Goal: Transaction & Acquisition: Book appointment/travel/reservation

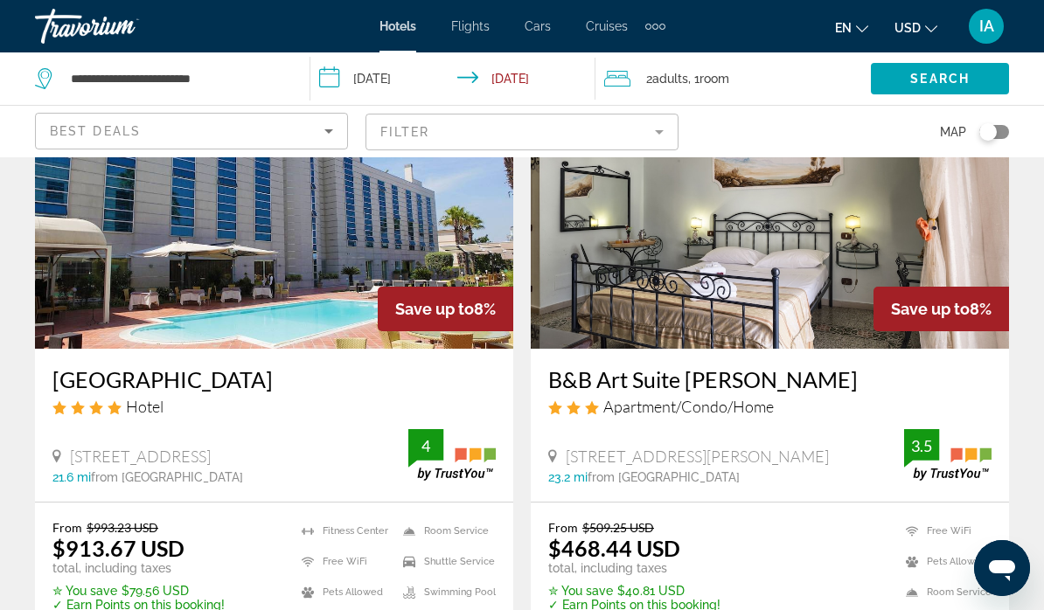
click at [95, 127] on span "Best Deals" at bounding box center [95, 131] width 91 height 14
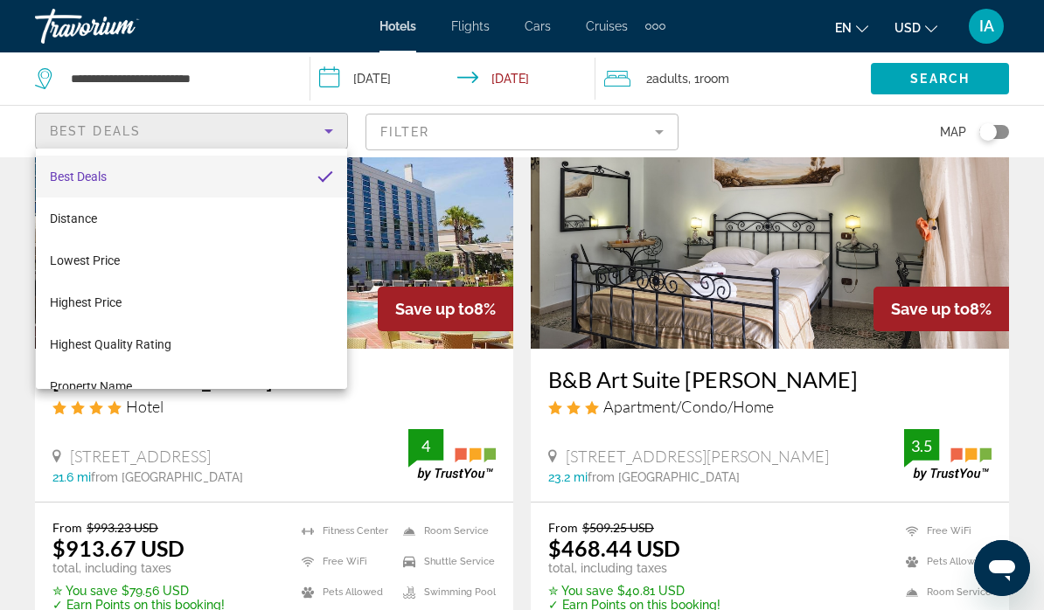
click at [86, 120] on div at bounding box center [522, 305] width 1044 height 610
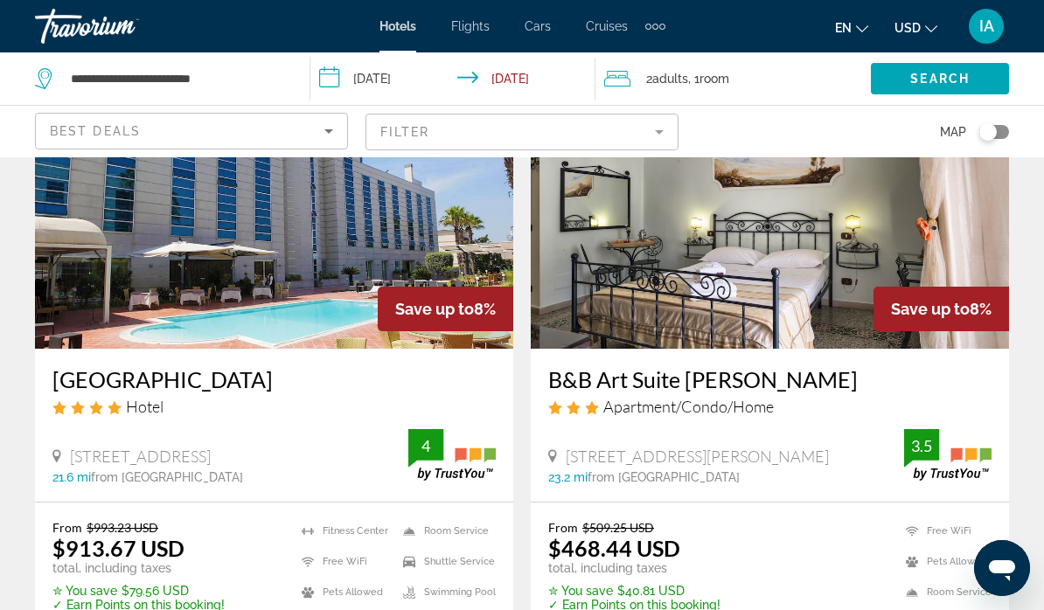
click at [82, 129] on span "Best Deals" at bounding box center [95, 131] width 91 height 14
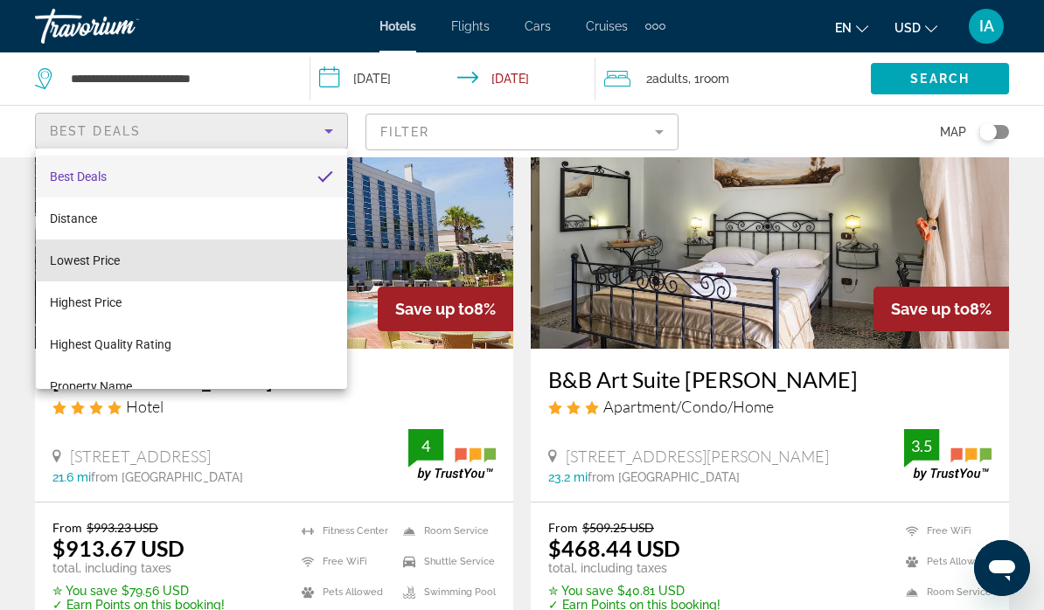
click at [220, 254] on mat-option "Lowest Price" at bounding box center [191, 261] width 311 height 42
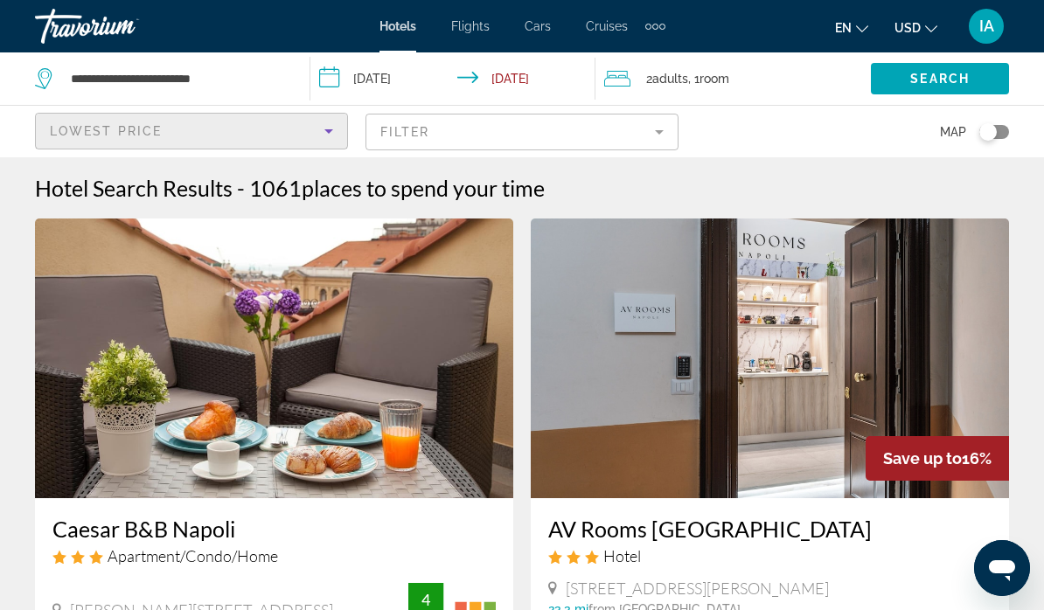
click at [664, 129] on mat-form-field "Filter" at bounding box center [522, 132] width 313 height 37
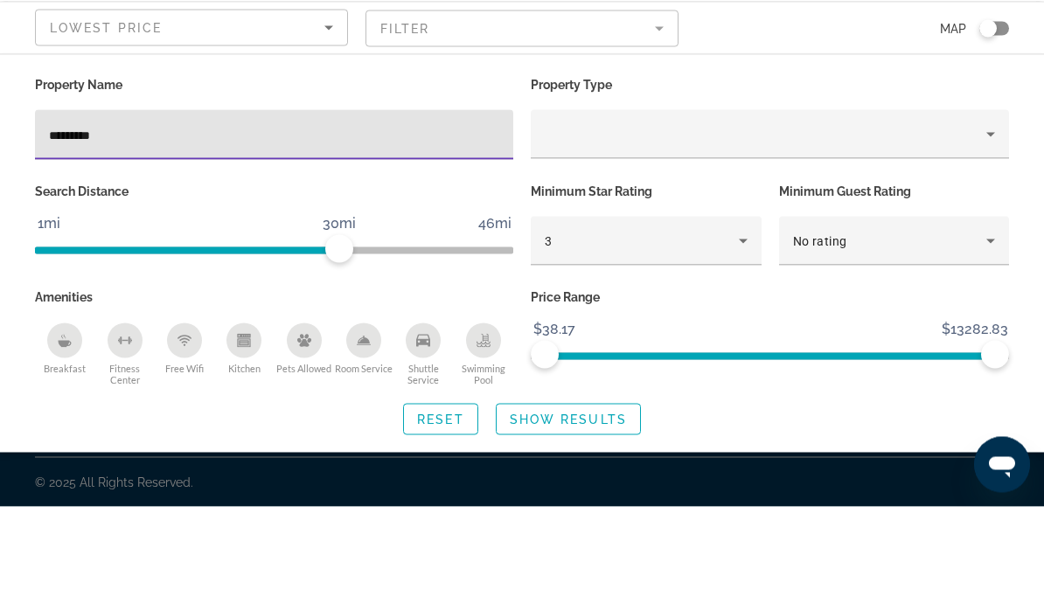
type input "*********"
click at [987, 238] on icon "Property type" at bounding box center [990, 237] width 21 height 21
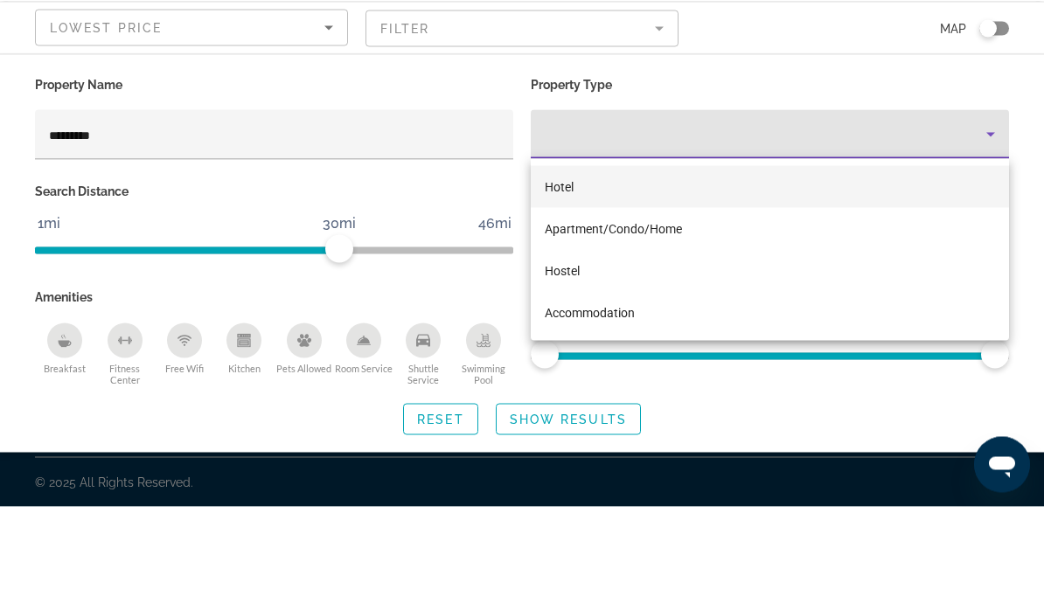
scroll to position [68, 0]
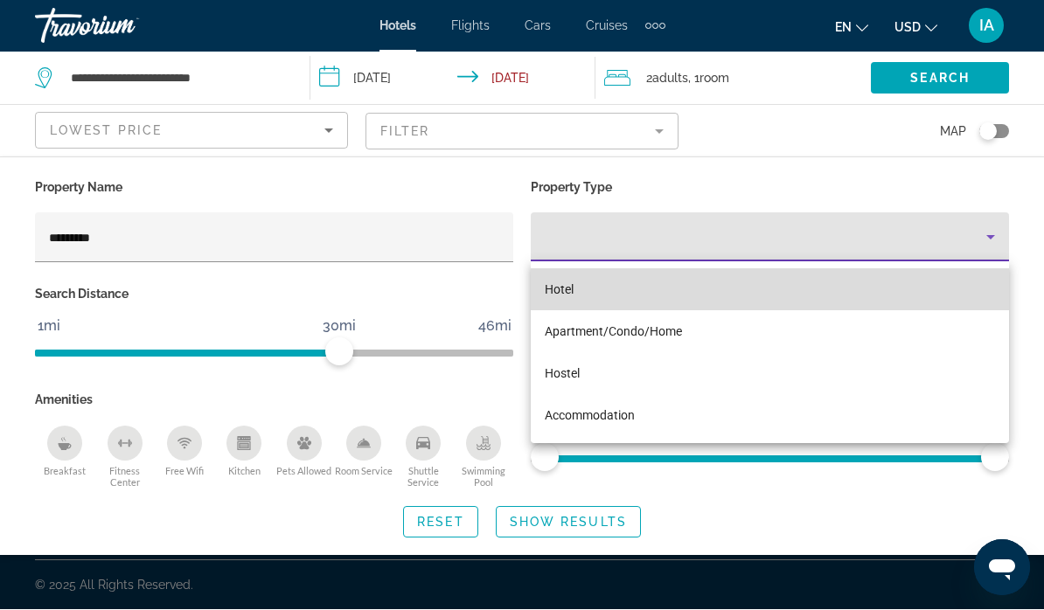
click at [587, 289] on mat-option "Hotel" at bounding box center [770, 290] width 478 height 42
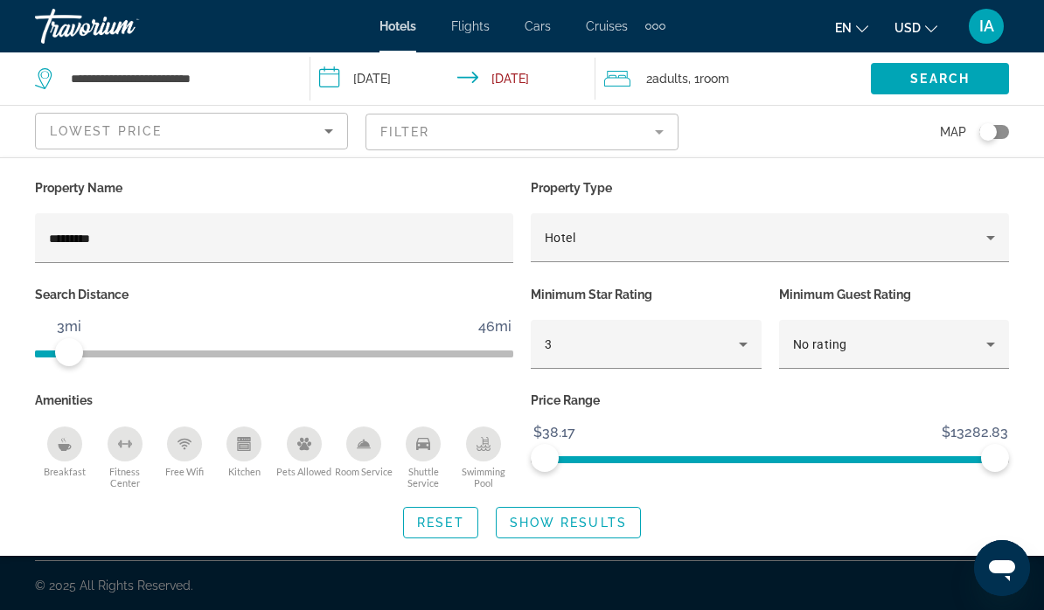
click at [66, 512] on div "Reset Show Results" at bounding box center [522, 522] width 974 height 31
click at [183, 514] on div "Reset Show Results" at bounding box center [522, 522] width 974 height 31
click at [57, 511] on div "Reset Show Results" at bounding box center [522, 522] width 974 height 31
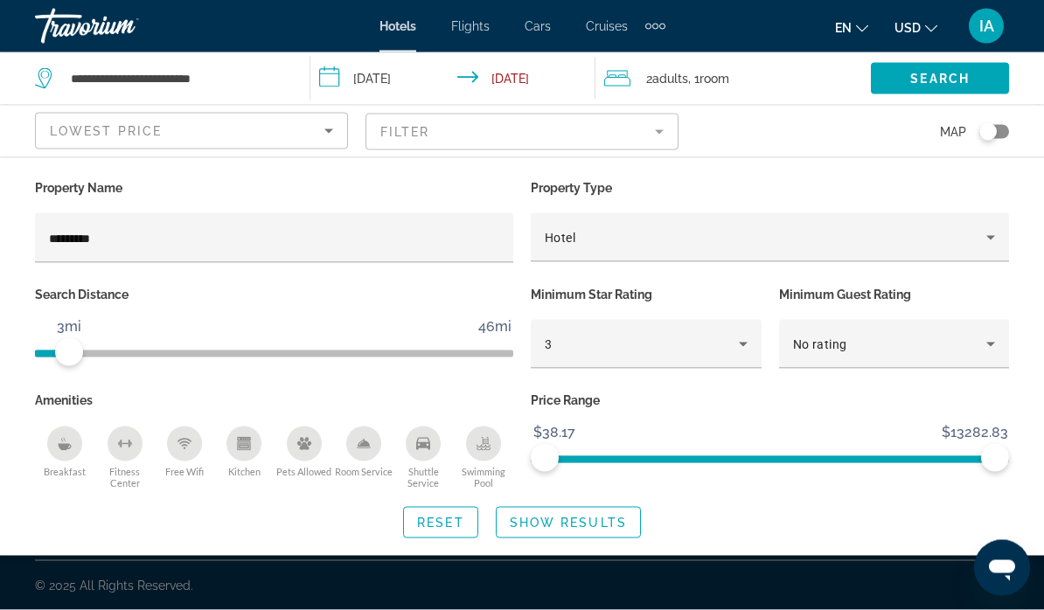
click at [68, 452] on div "Breakfast" at bounding box center [64, 444] width 35 height 35
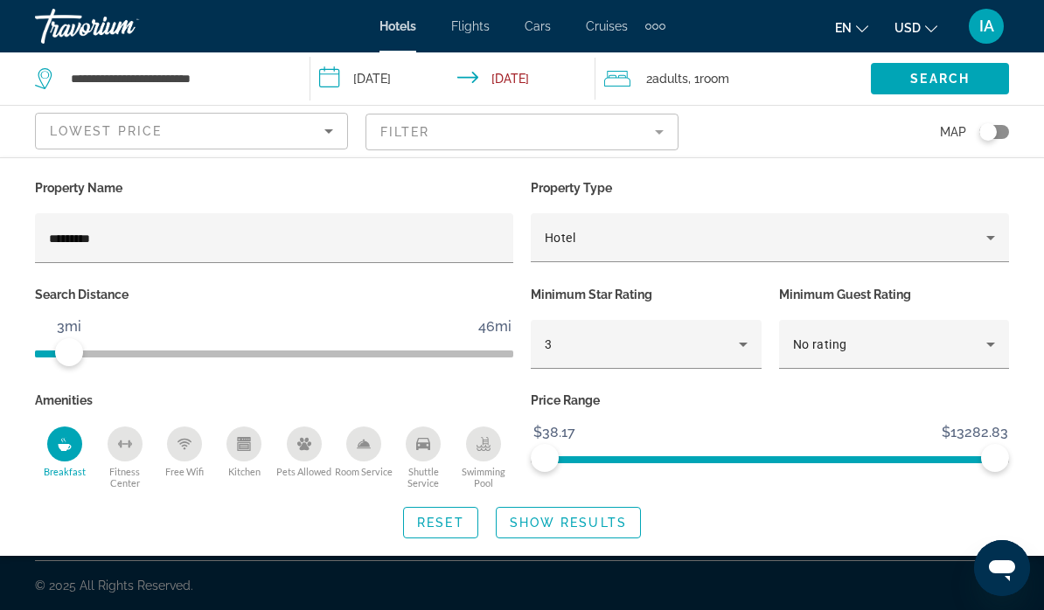
click at [185, 481] on button "Free Wifi" at bounding box center [184, 458] width 59 height 64
click at [428, 471] on span "Shuttle Service" at bounding box center [423, 477] width 59 height 23
click at [429, 469] on span "Shuttle Service" at bounding box center [423, 477] width 59 height 23
click at [570, 540] on span "Search widget" at bounding box center [568, 523] width 143 height 42
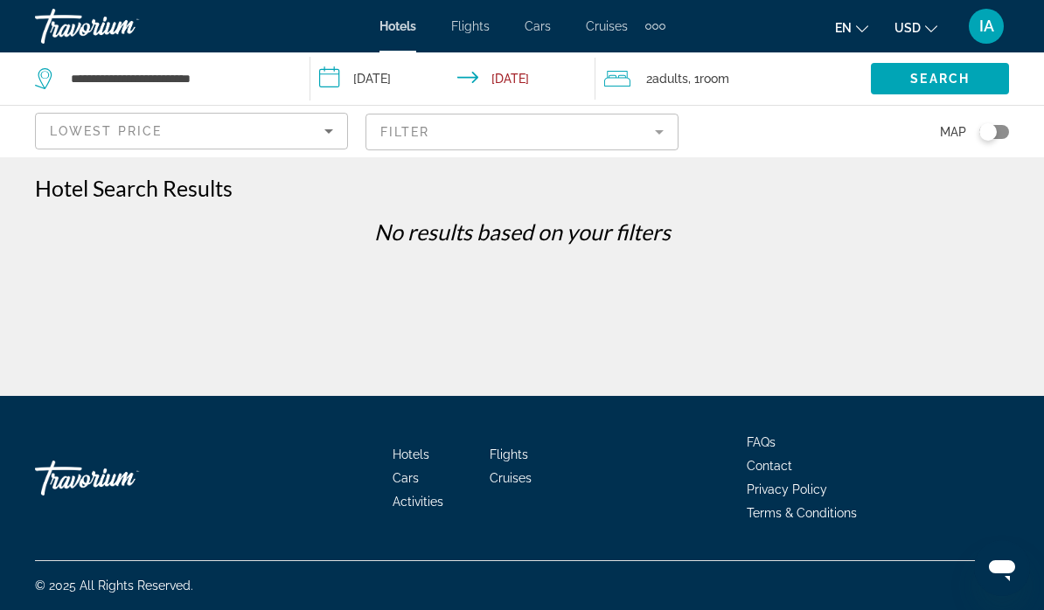
click at [331, 160] on div "**********" at bounding box center [522, 198] width 1044 height 396
click at [326, 162] on div "**********" at bounding box center [522, 198] width 1044 height 396
click at [318, 163] on div "**********" at bounding box center [522, 198] width 1044 height 396
click at [335, 165] on div "**********" at bounding box center [522, 198] width 1044 height 396
click at [326, 166] on div "**********" at bounding box center [522, 198] width 1044 height 396
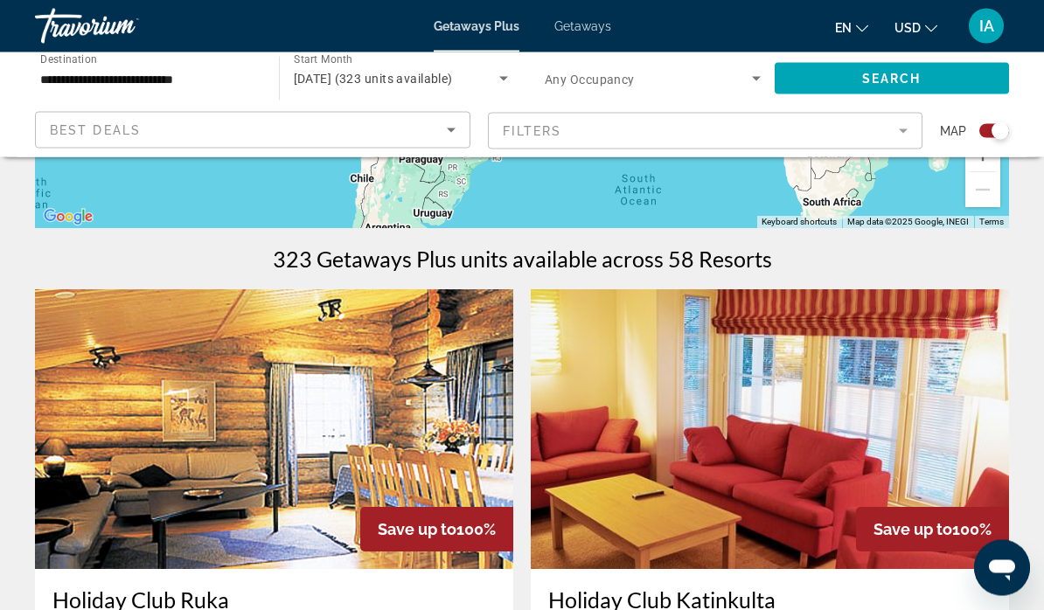
scroll to position [472, 0]
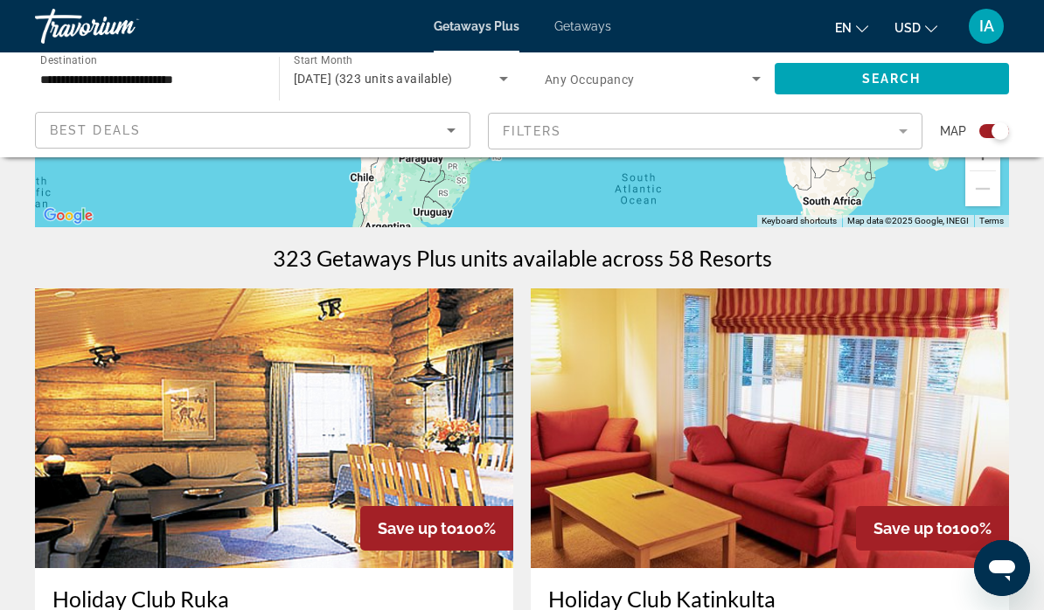
click at [755, 80] on icon "Search widget" at bounding box center [756, 79] width 9 height 4
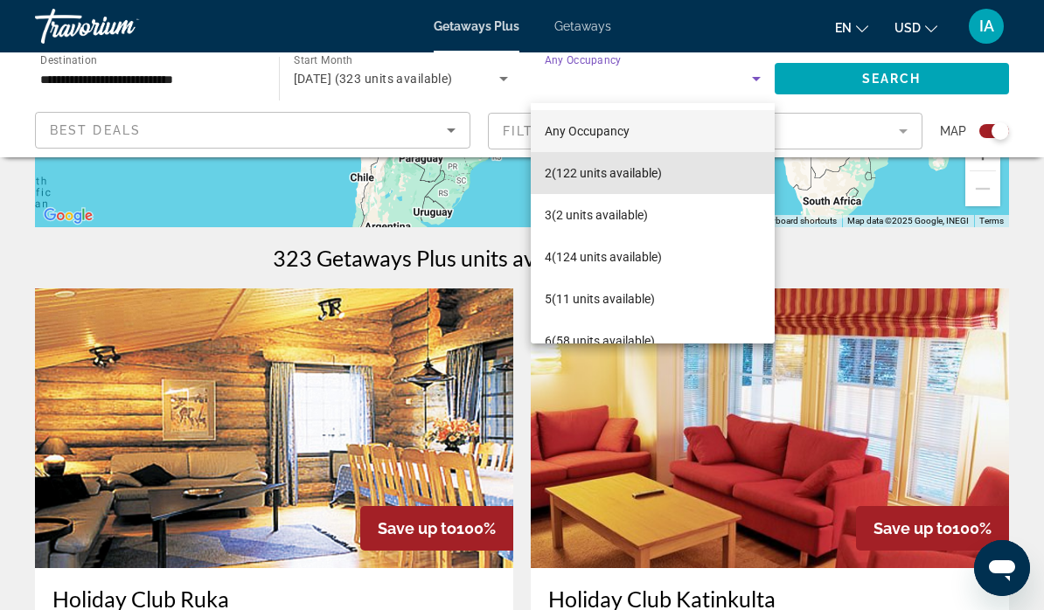
click at [643, 172] on span "2 (122 units available)" at bounding box center [603, 173] width 117 height 21
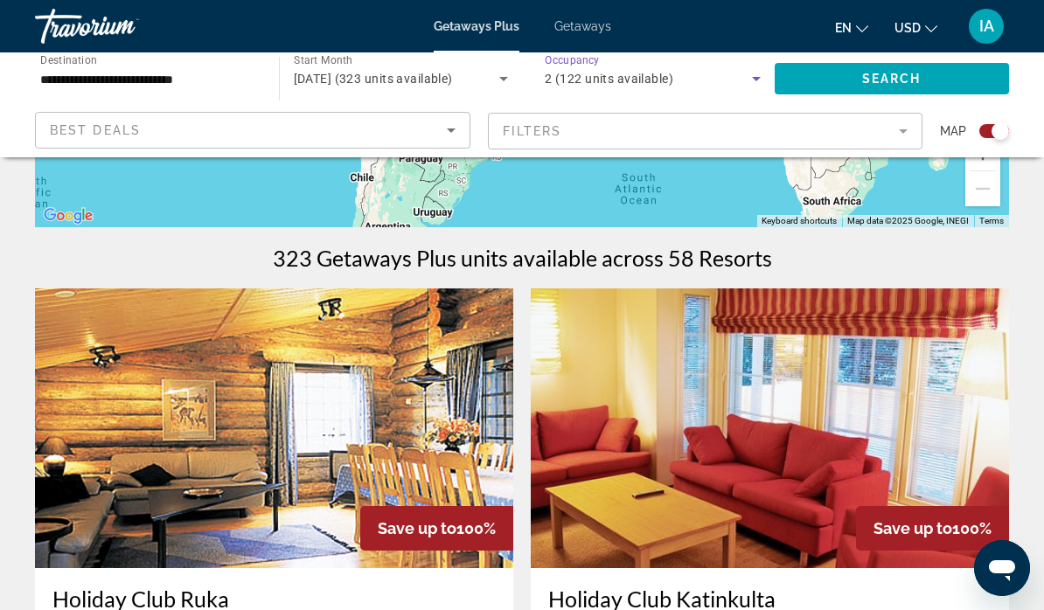
click at [840, 74] on span "Search widget" at bounding box center [892, 79] width 235 height 42
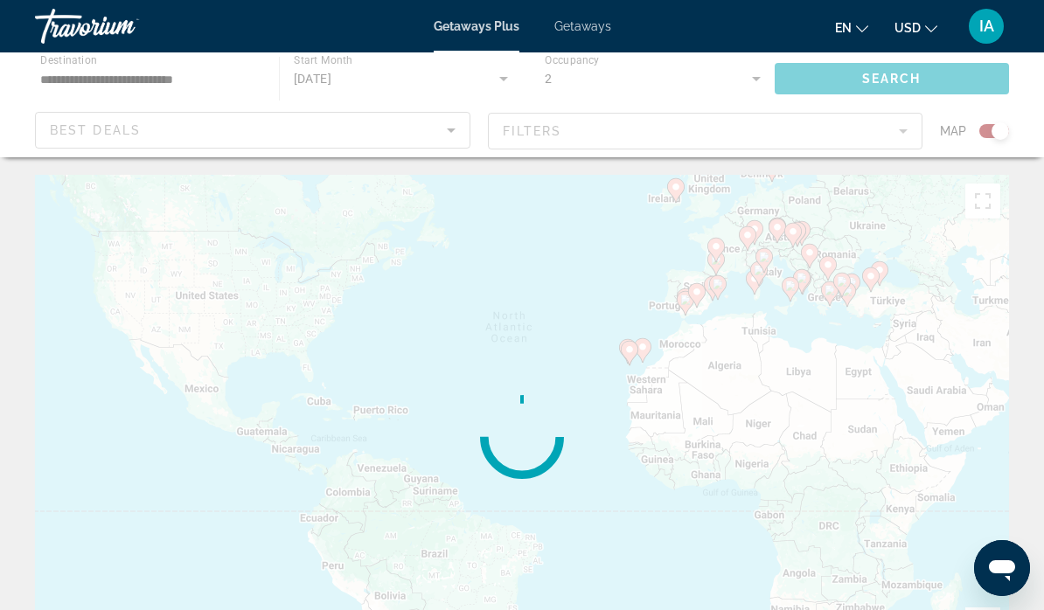
click at [485, 31] on span "Getaways Plus" at bounding box center [477, 26] width 86 height 14
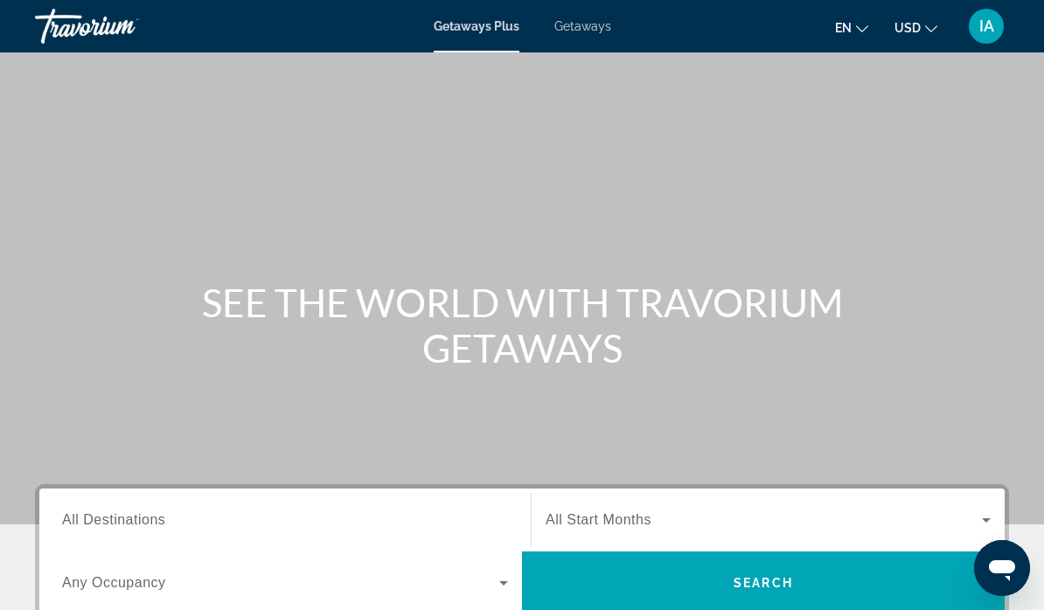
click at [161, 519] on span "All Destinations" at bounding box center [113, 519] width 103 height 15
click at [161, 519] on input "Destination All Destinations" at bounding box center [285, 521] width 446 height 21
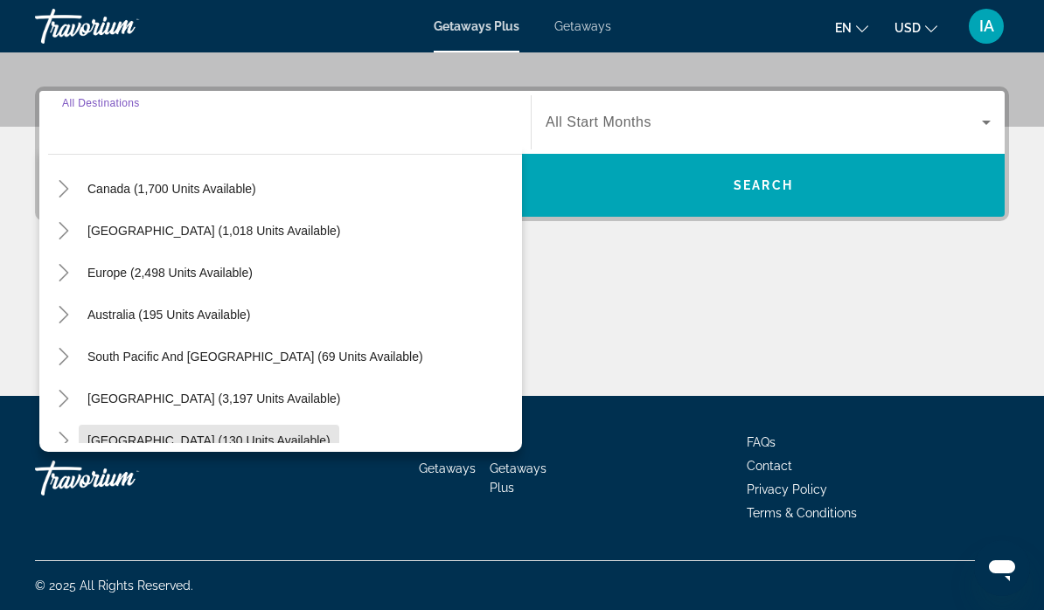
scroll to position [135, 0]
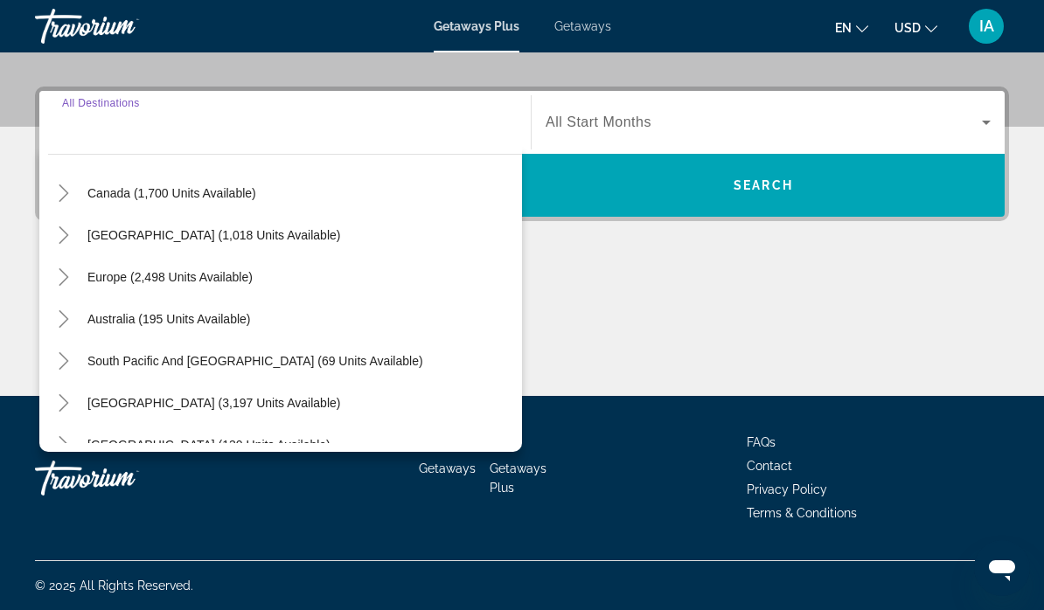
click at [206, 275] on span "Europe (2,498 units available)" at bounding box center [169, 277] width 165 height 14
type input "**********"
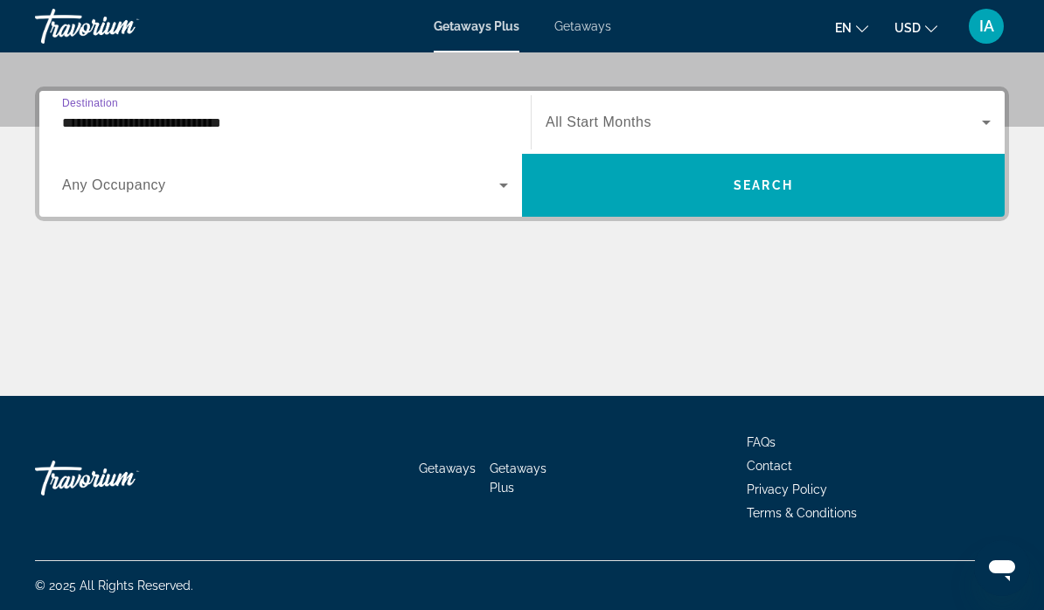
click at [501, 186] on icon "Search widget" at bounding box center [503, 185] width 21 height 21
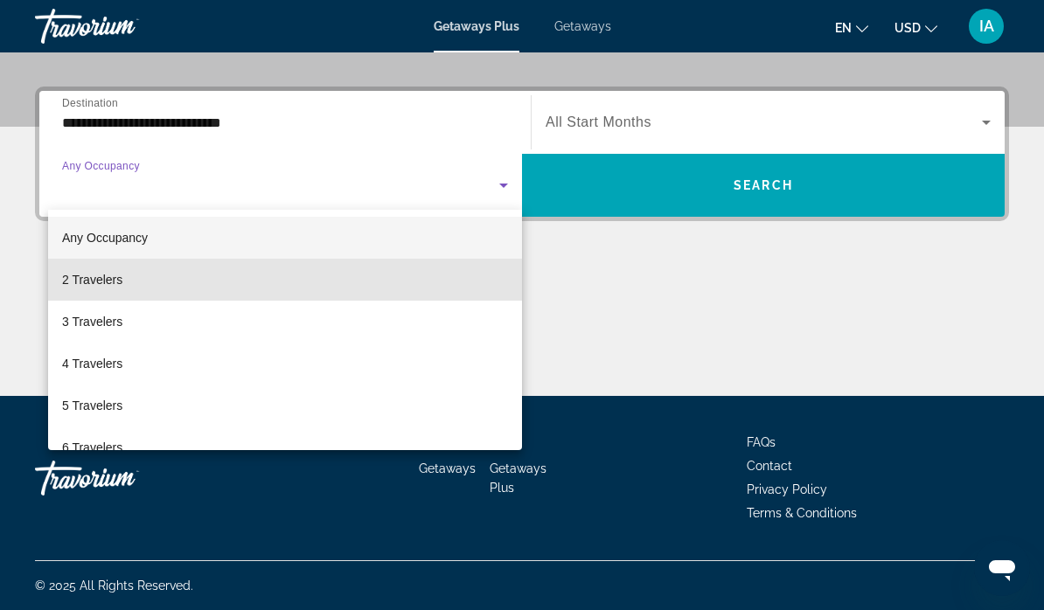
click at [125, 282] on mat-option "2 Travelers" at bounding box center [285, 280] width 474 height 42
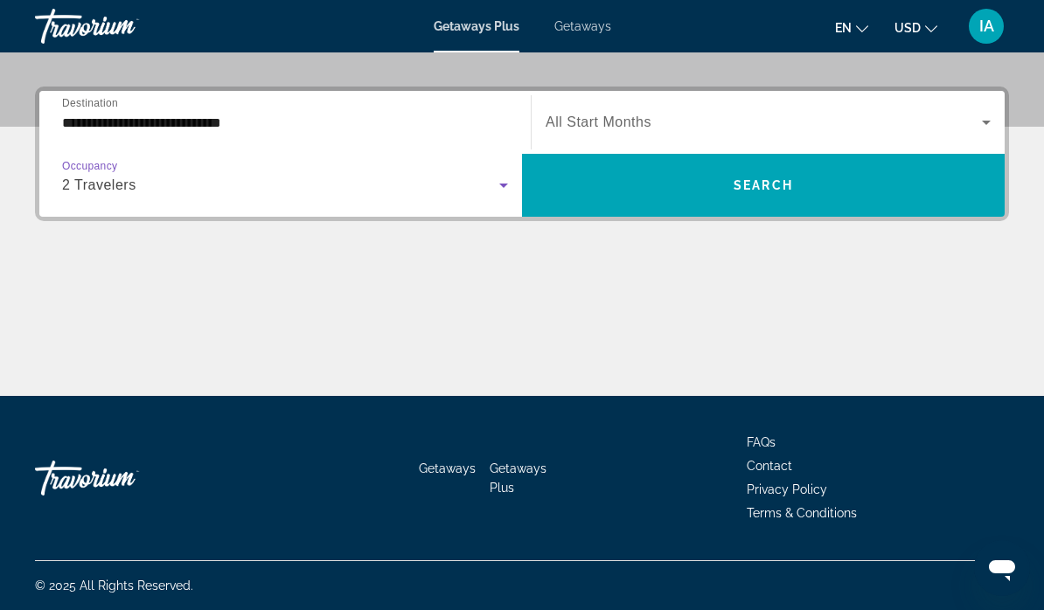
click at [993, 115] on icon "Search widget" at bounding box center [986, 122] width 21 height 21
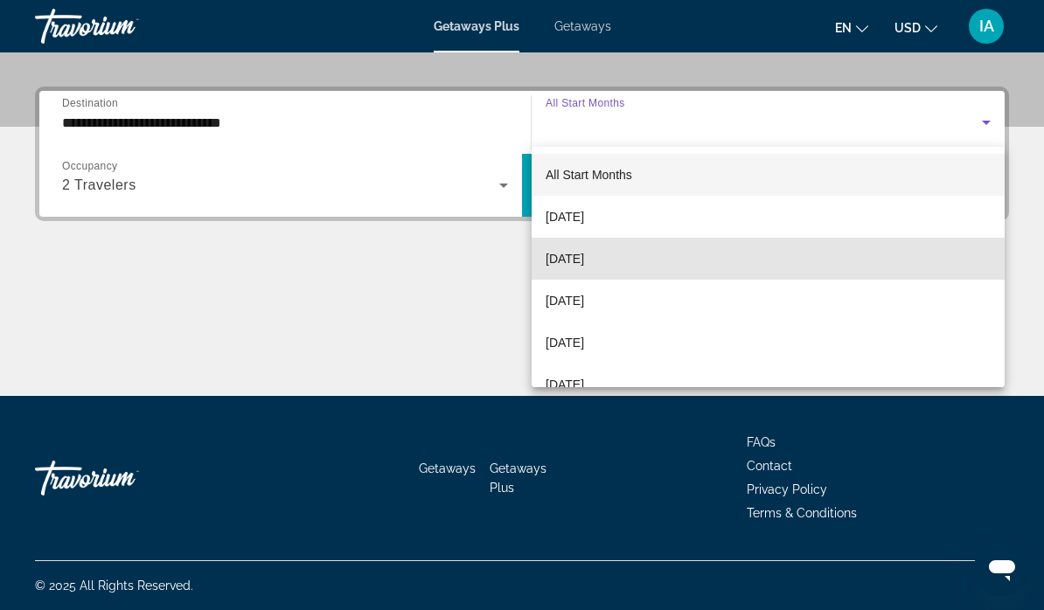
click at [584, 261] on span "[DATE]" at bounding box center [565, 258] width 38 height 21
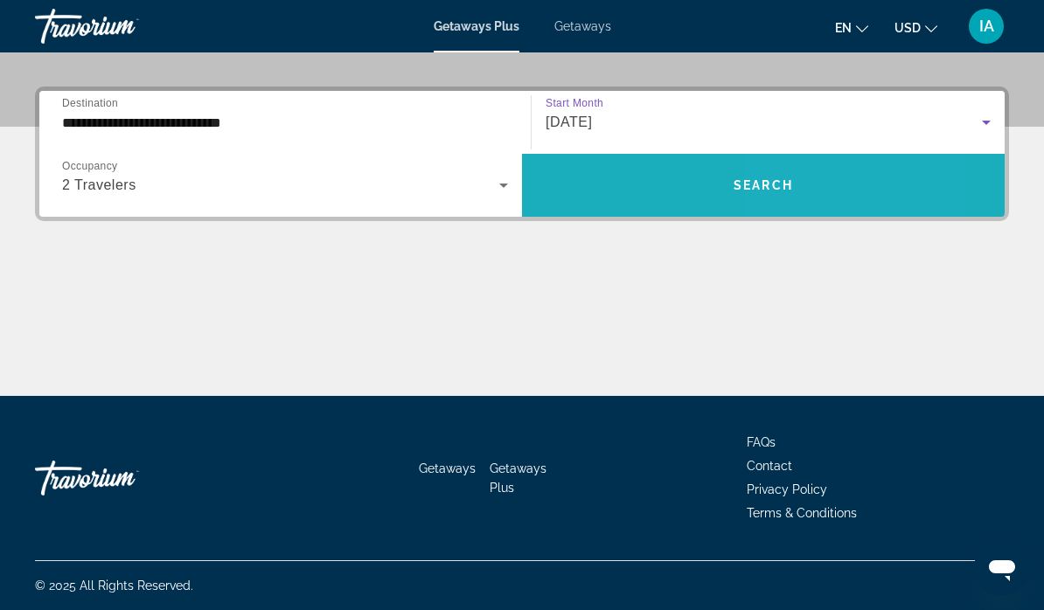
click at [787, 183] on span "Search" at bounding box center [763, 185] width 59 height 14
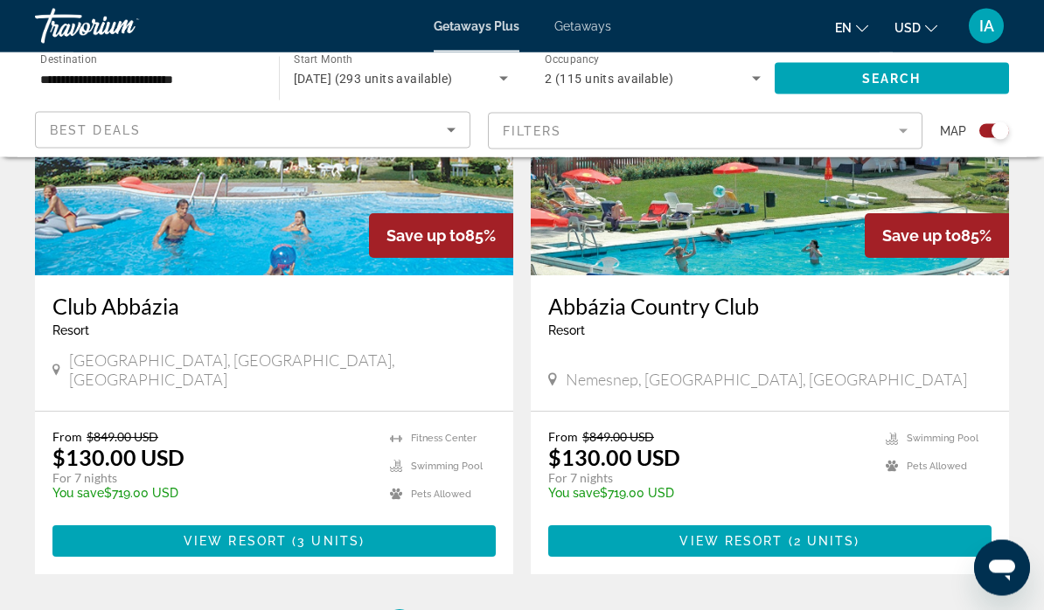
scroll to position [3837, 0]
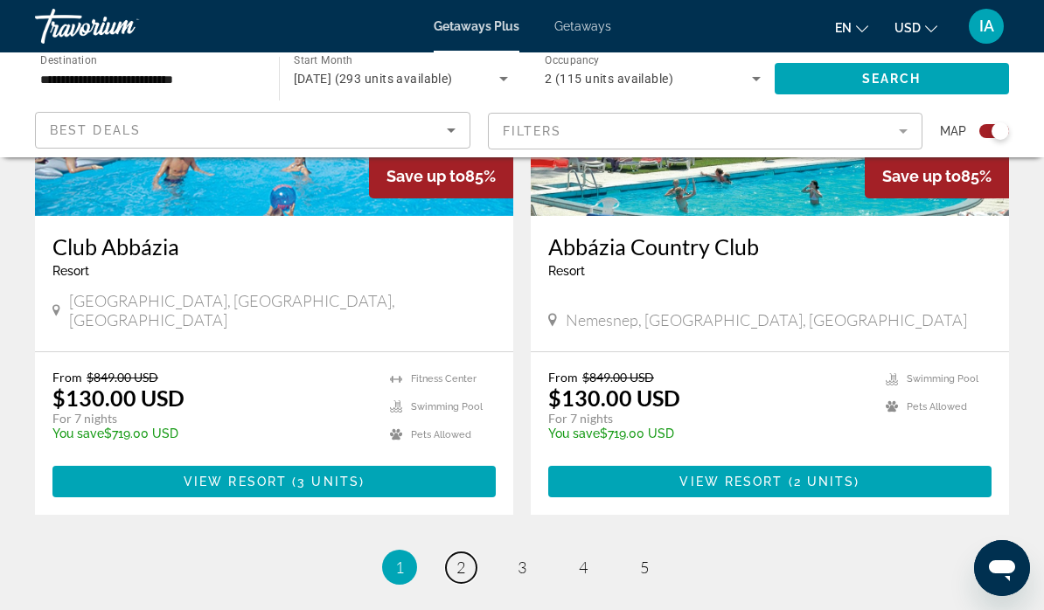
click at [472, 553] on link "page 2" at bounding box center [461, 568] width 31 height 31
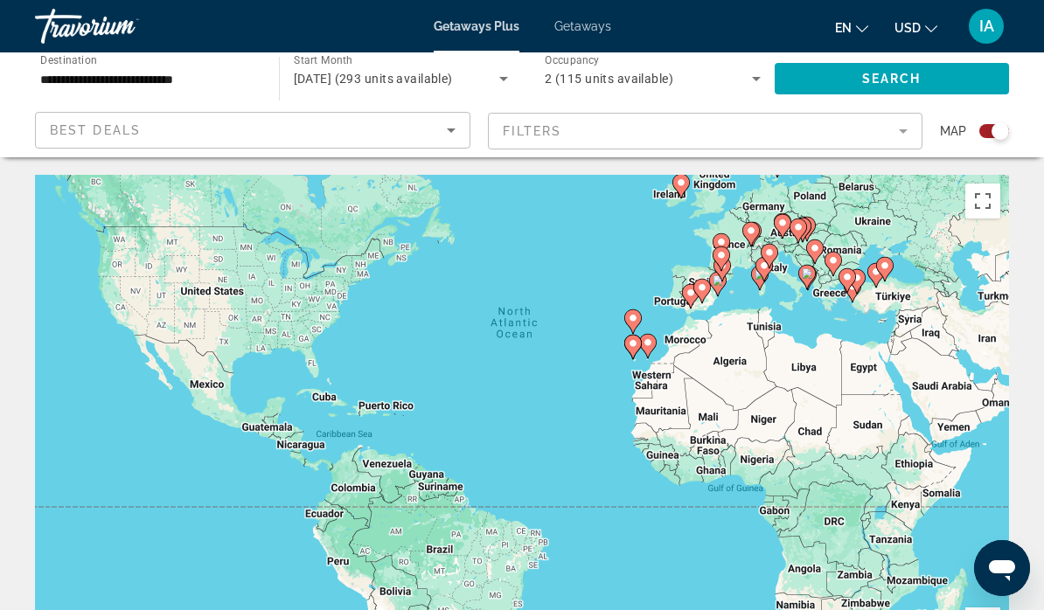
click at [889, 122] on mat-form-field "Filters" at bounding box center [706, 131] width 436 height 37
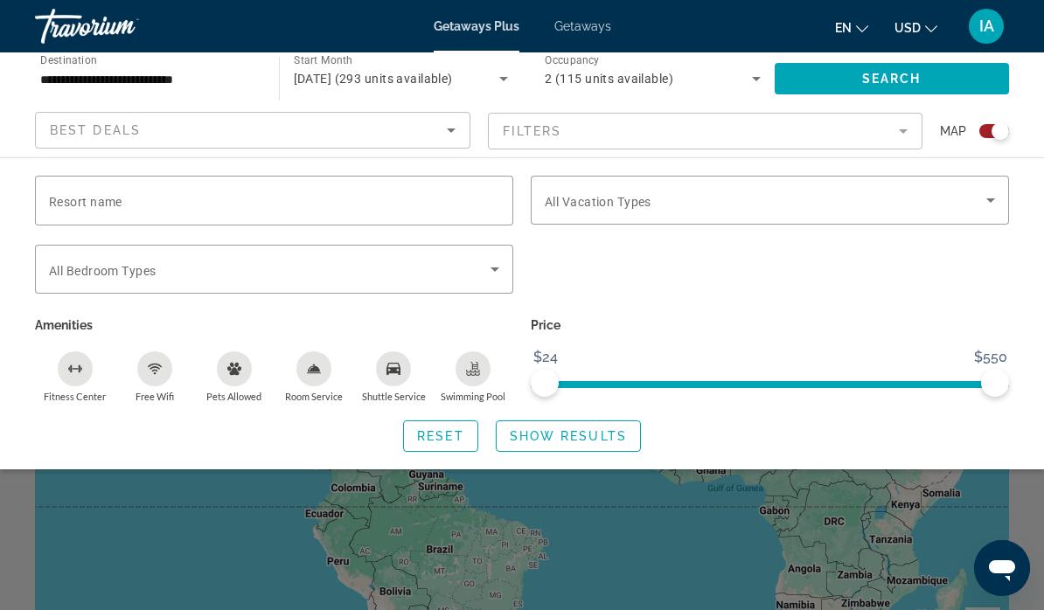
click at [73, 205] on span "Resort name" at bounding box center [85, 202] width 73 height 14
click at [73, 205] on input "Resort name" at bounding box center [274, 201] width 450 height 21
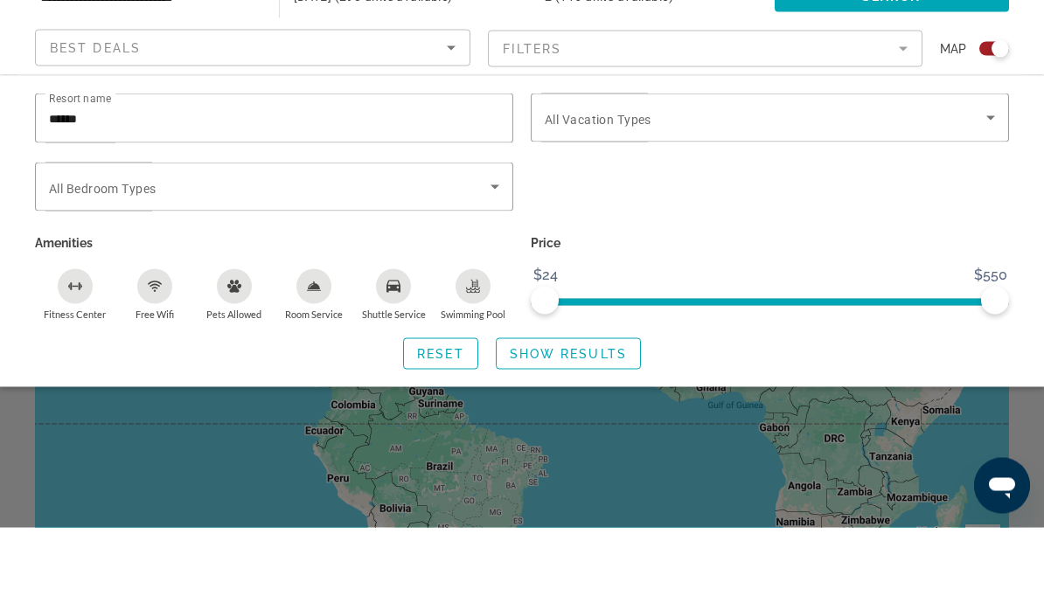
scroll to position [83, 0]
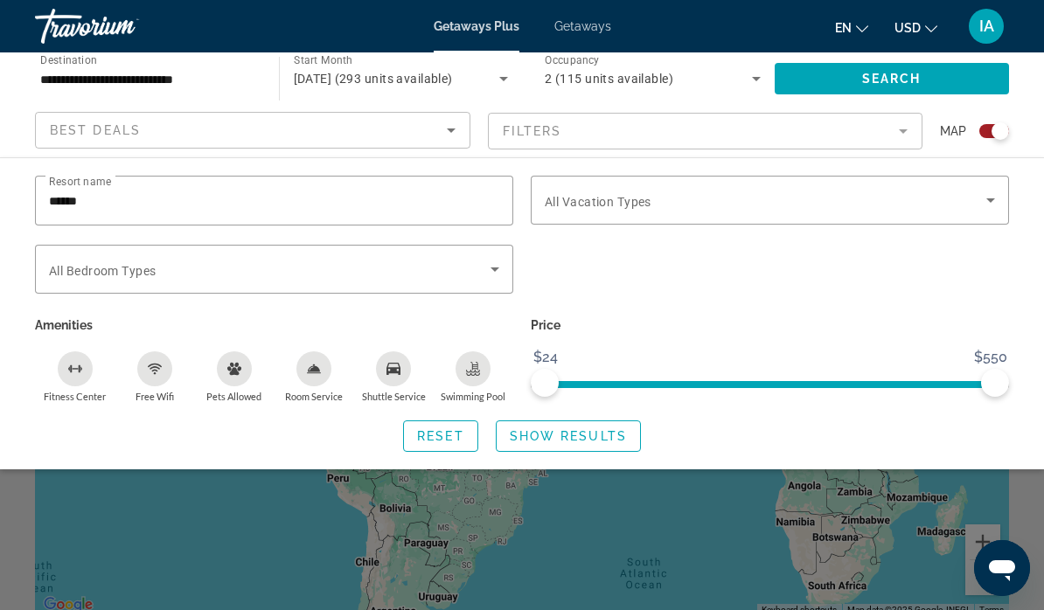
click at [98, 193] on input "******" at bounding box center [274, 201] width 450 height 21
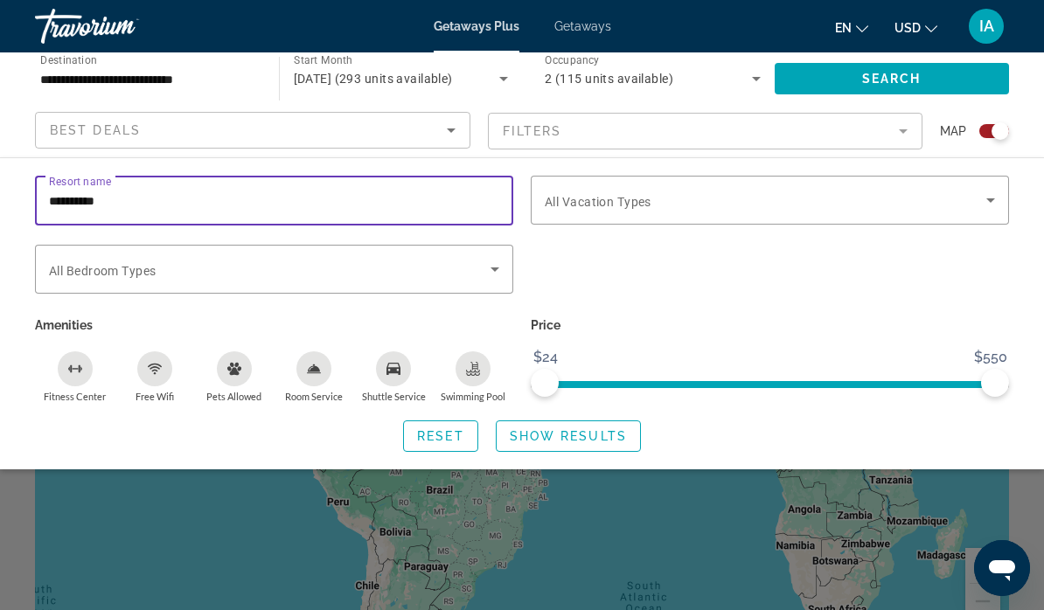
scroll to position [52, 0]
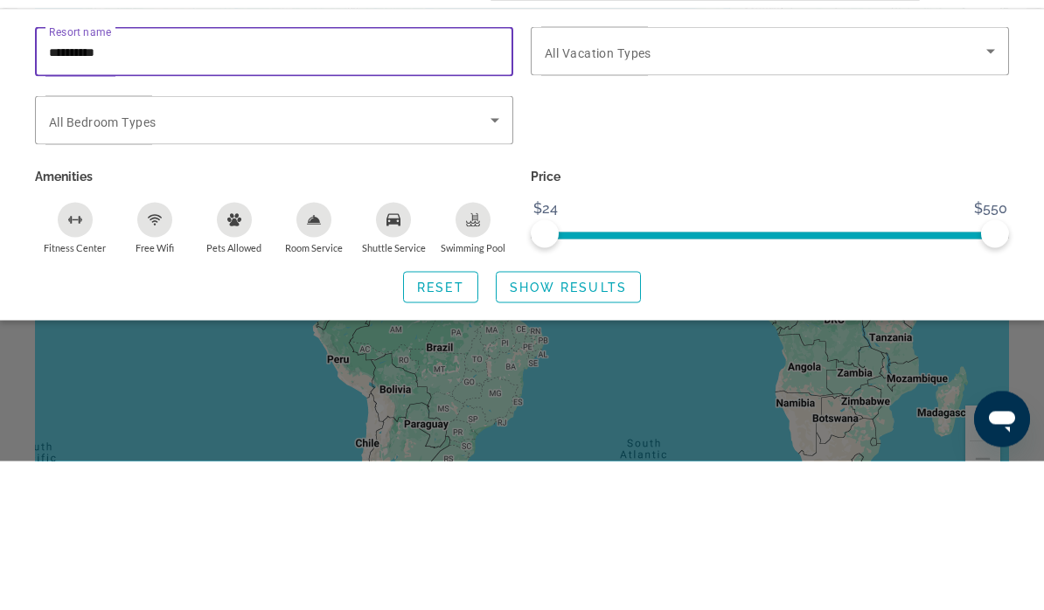
type input "**********"
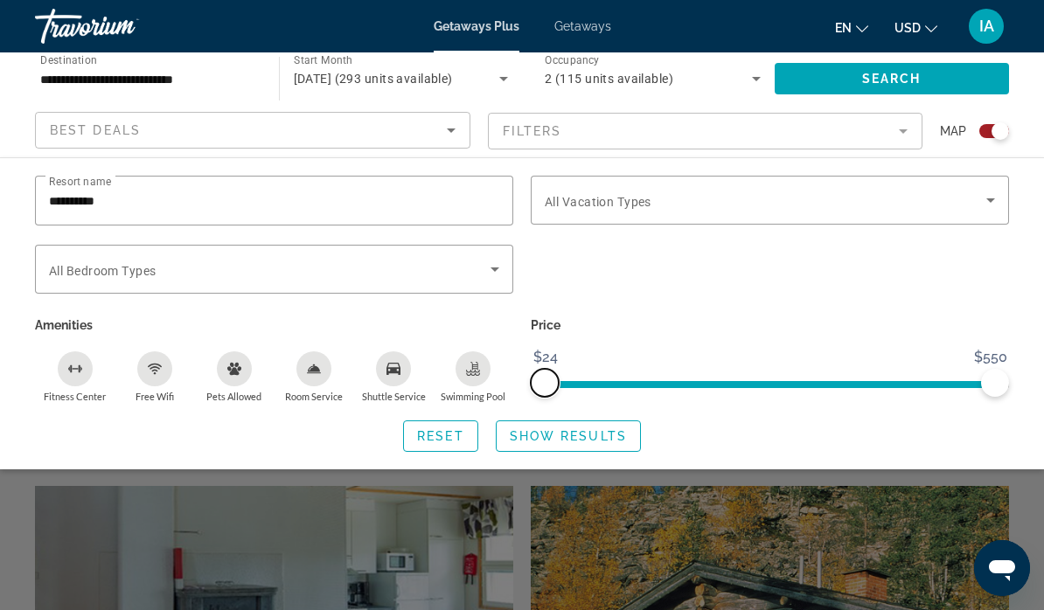
scroll to position [299, 0]
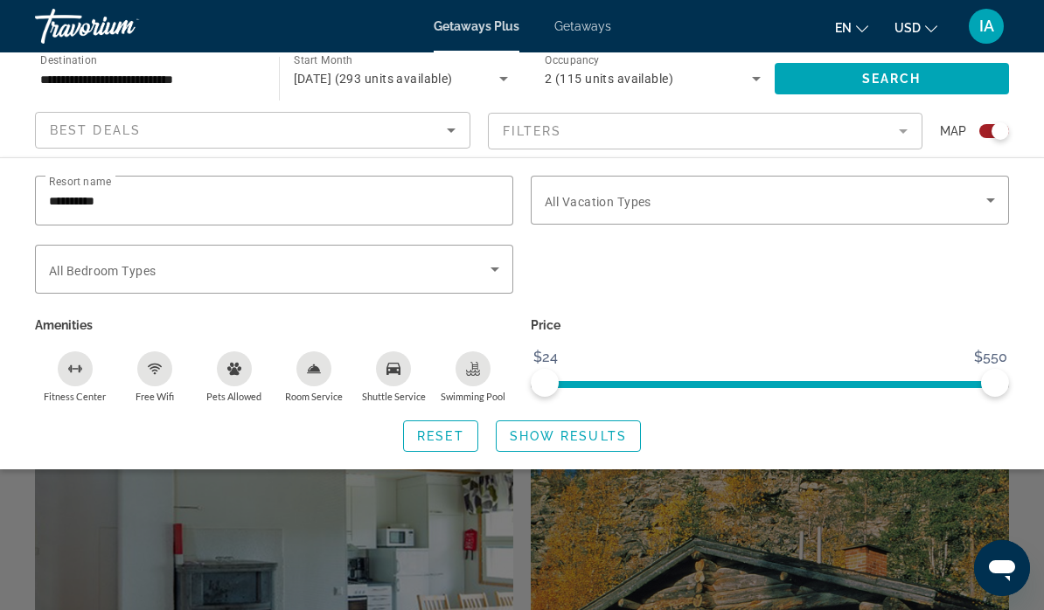
click at [589, 429] on span "Show Results" at bounding box center [568, 436] width 117 height 14
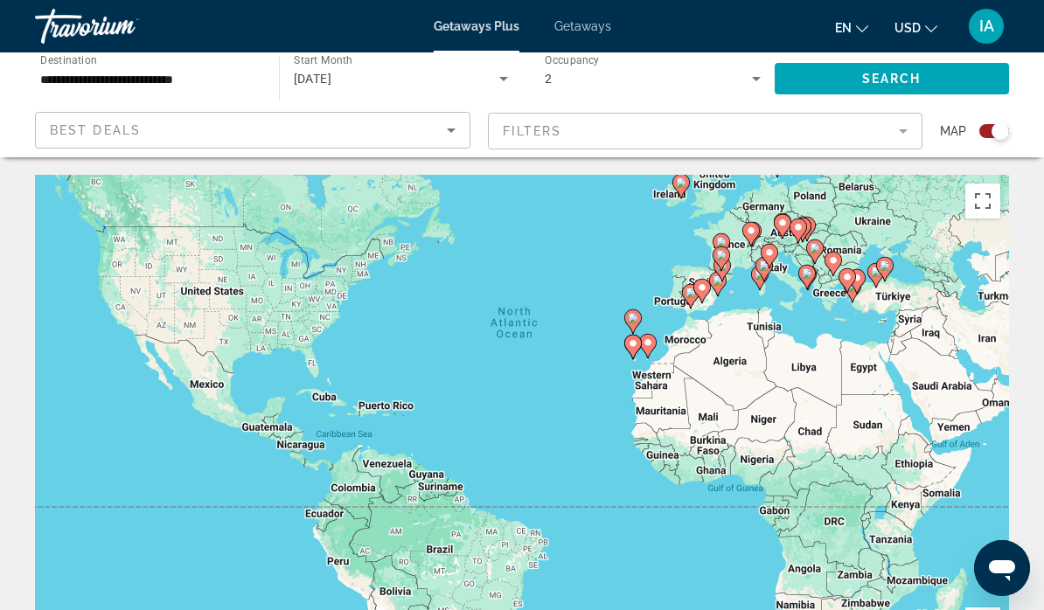
click at [443, 126] on icon "Sort by" at bounding box center [451, 130] width 21 height 21
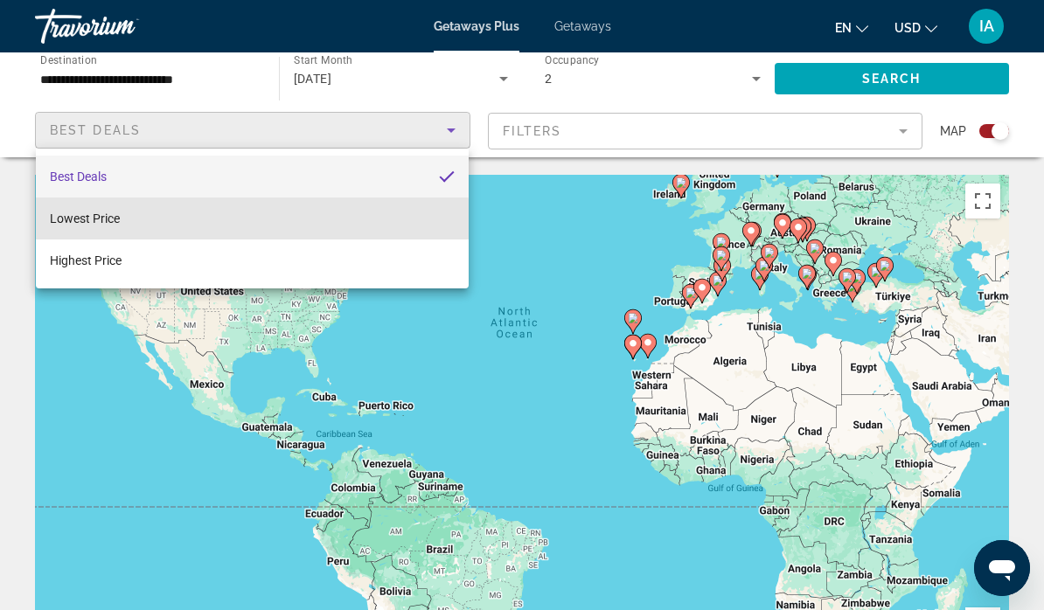
click at [234, 220] on mat-option "Lowest Price" at bounding box center [252, 219] width 433 height 42
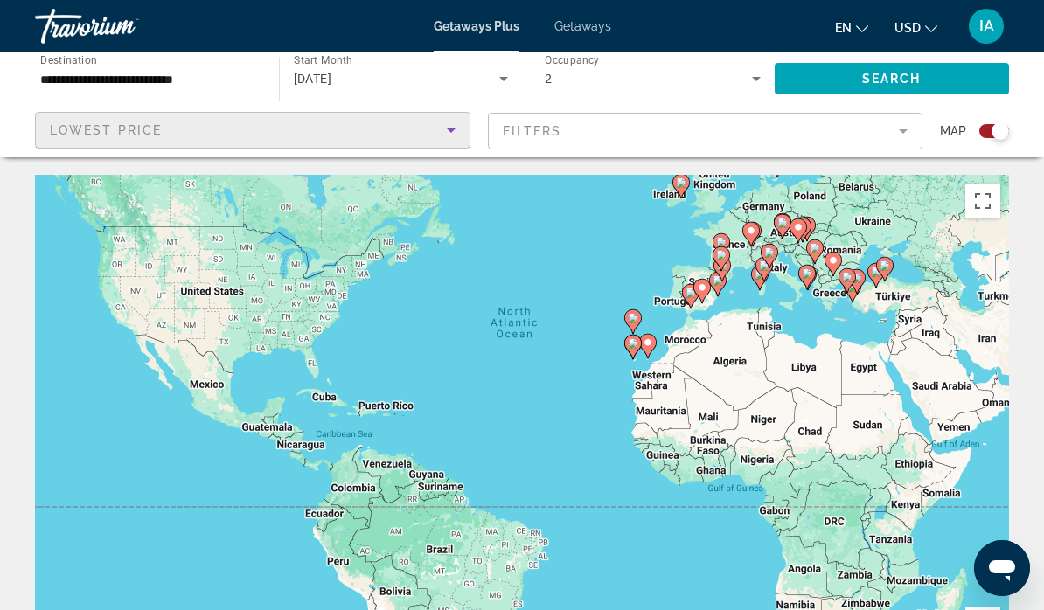
click at [901, 124] on mat-form-field "Filters" at bounding box center [706, 131] width 436 height 37
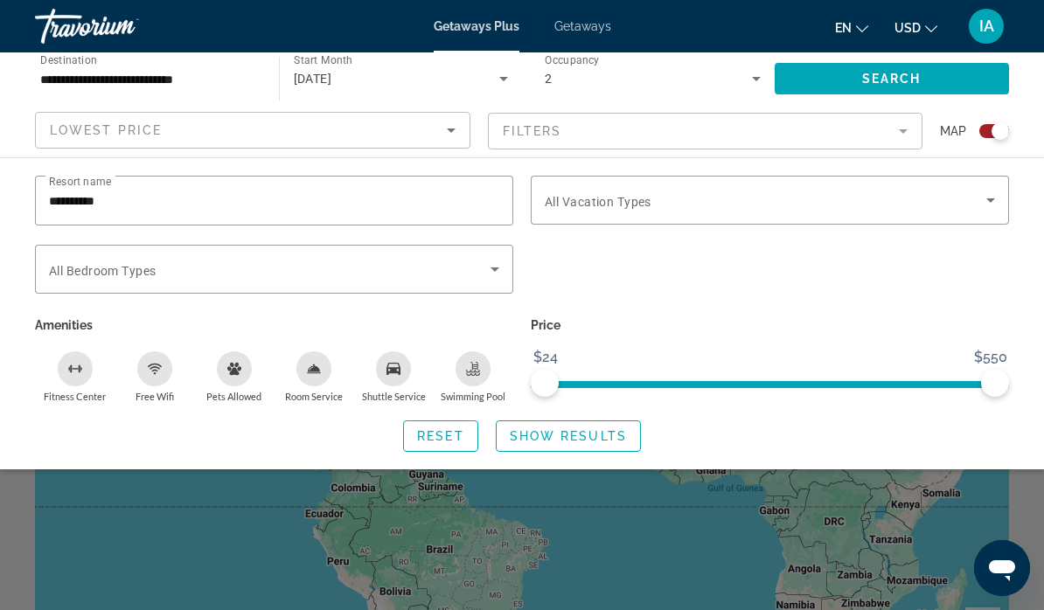
click at [123, 199] on input "**********" at bounding box center [274, 201] width 450 height 21
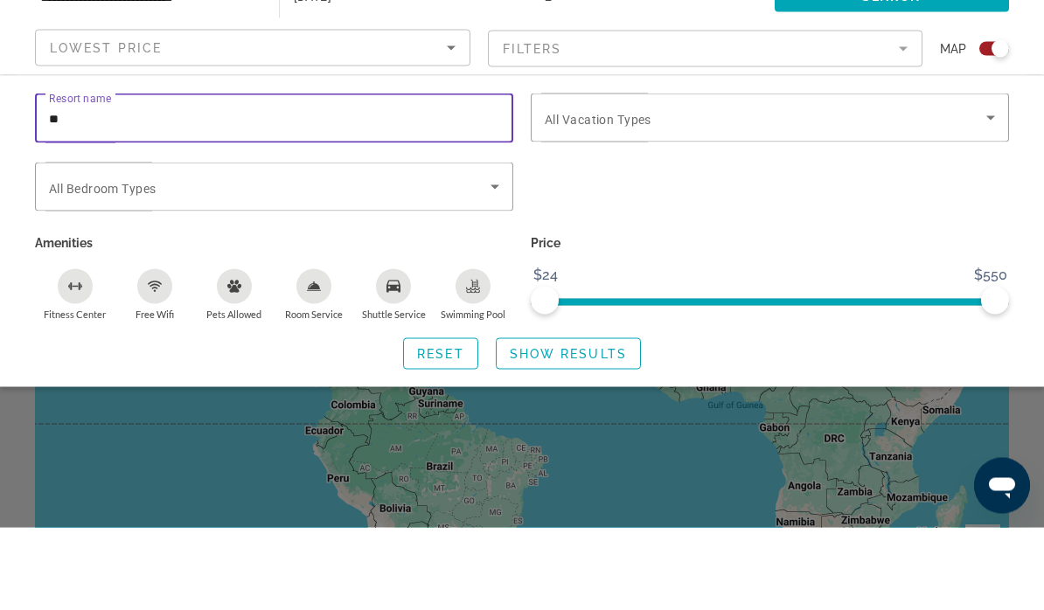
type input "*"
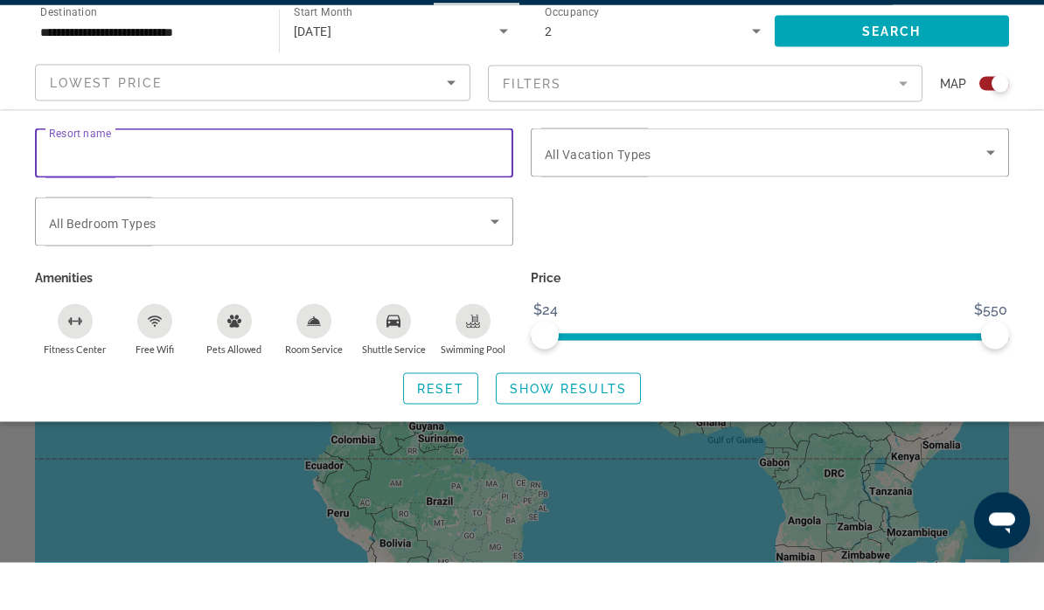
click at [892, 72] on span "Search" at bounding box center [891, 79] width 59 height 14
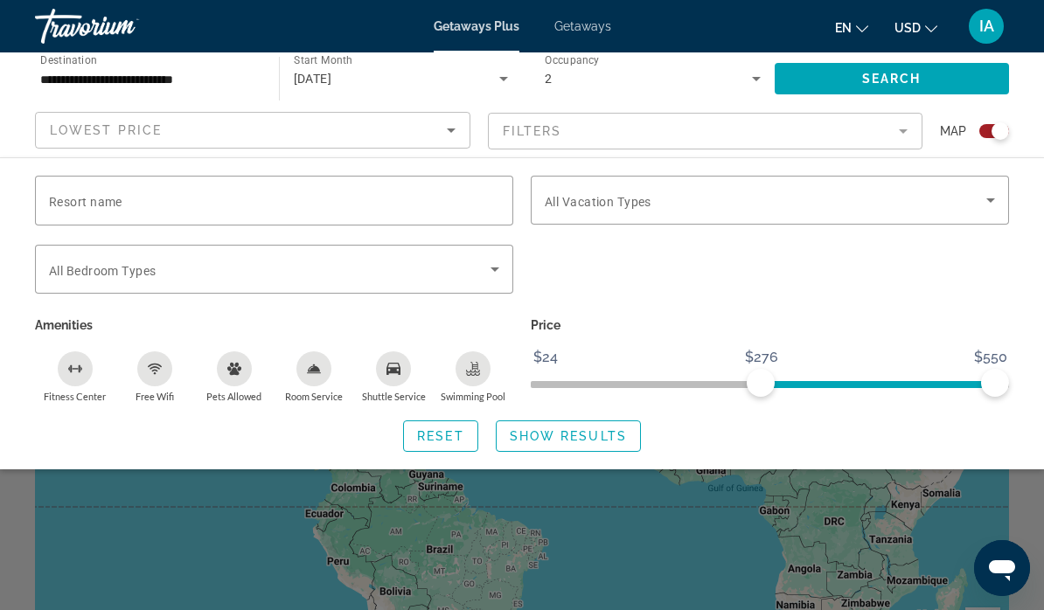
click at [448, 436] on span "Reset" at bounding box center [440, 436] width 47 height 14
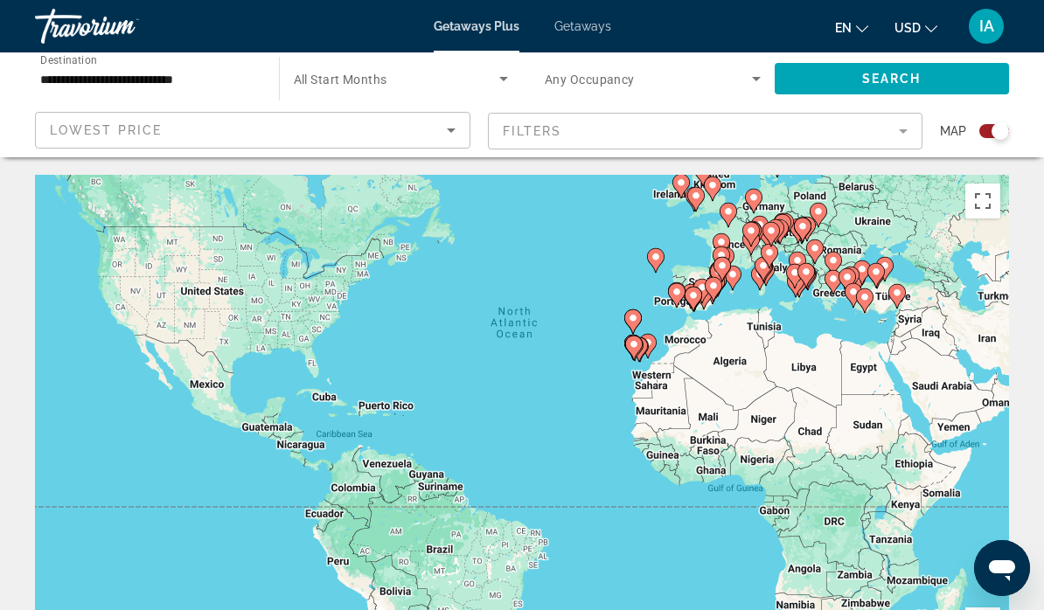
click at [841, 84] on span "Search widget" at bounding box center [892, 79] width 235 height 42
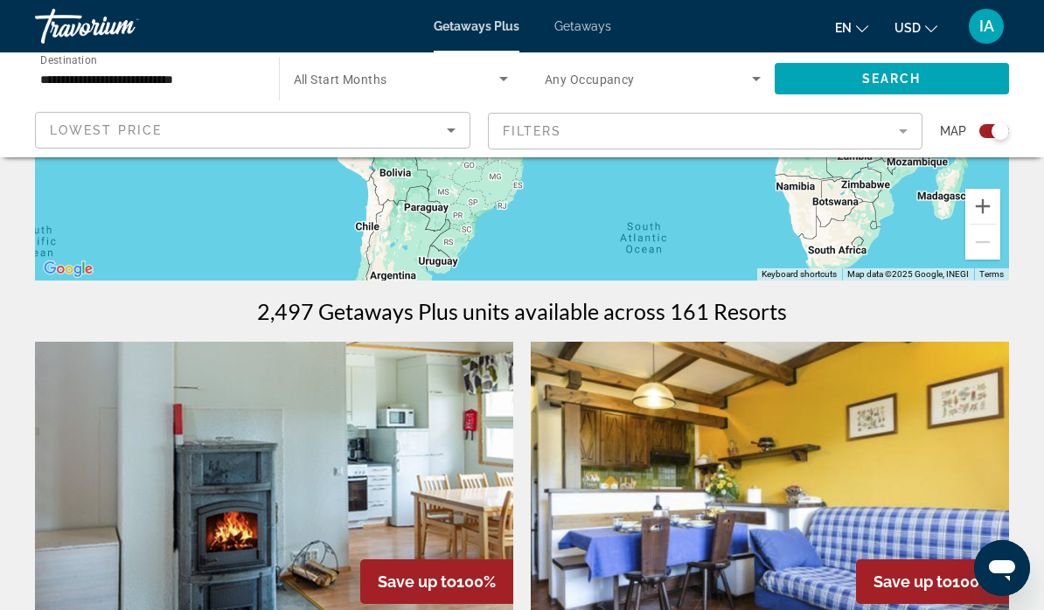
scroll to position [420, 0]
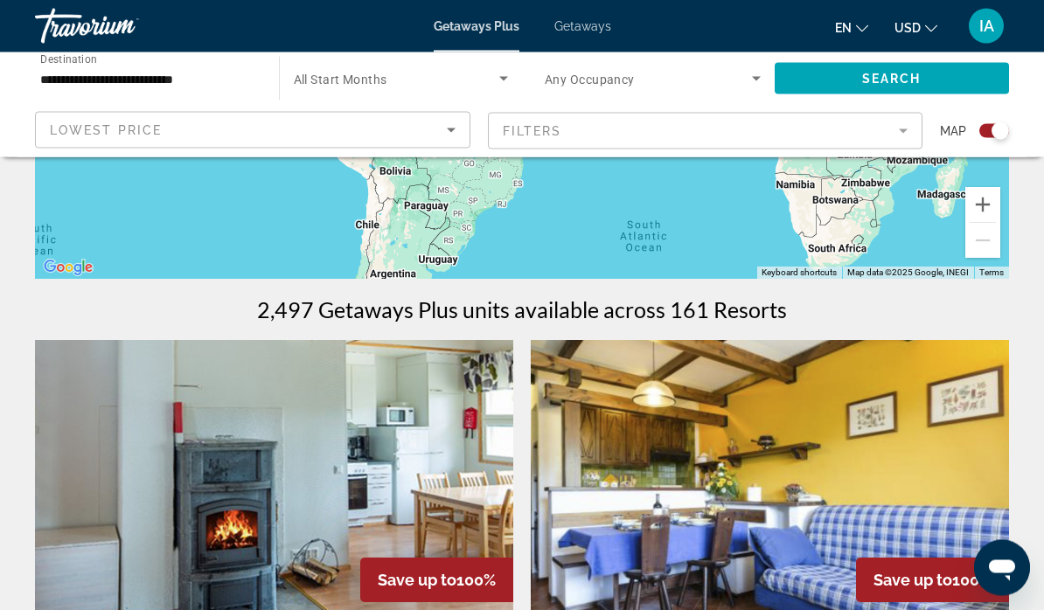
click at [824, 467] on img "Main content" at bounding box center [770, 481] width 478 height 280
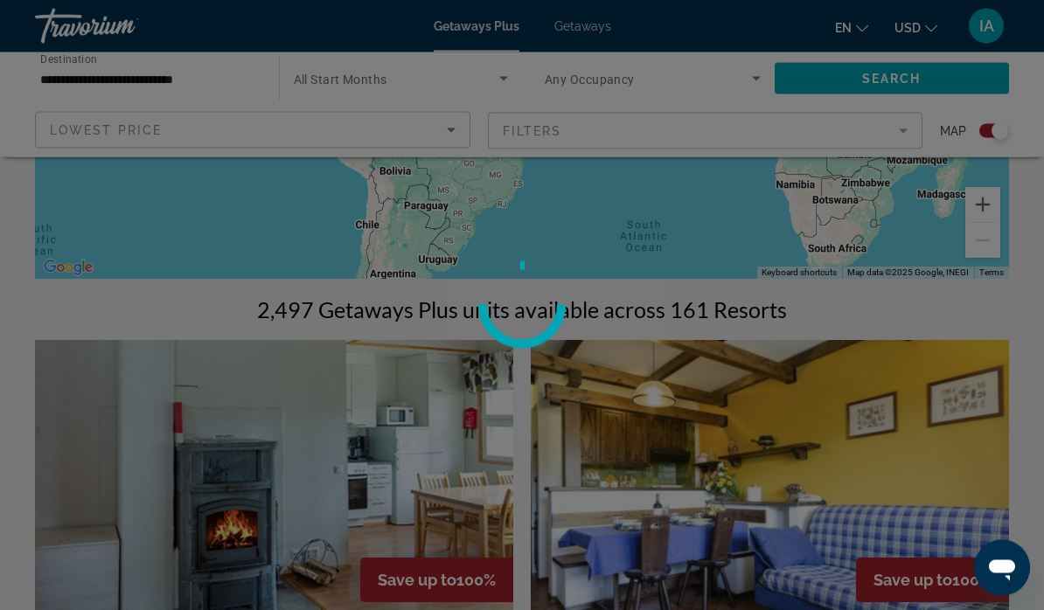
scroll to position [421, 0]
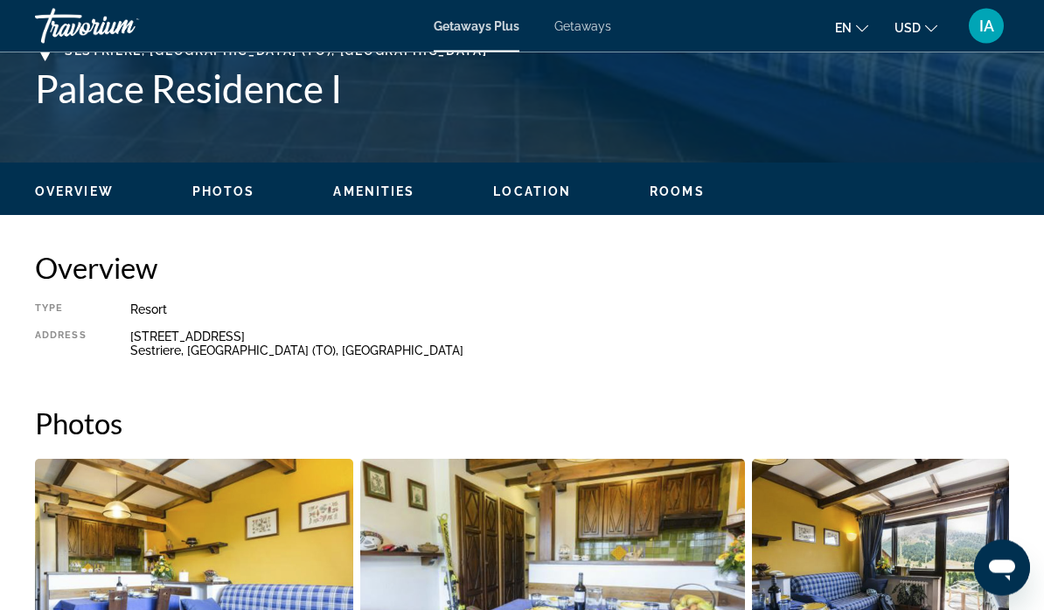
click at [548, 186] on span "Location" at bounding box center [532, 192] width 78 height 14
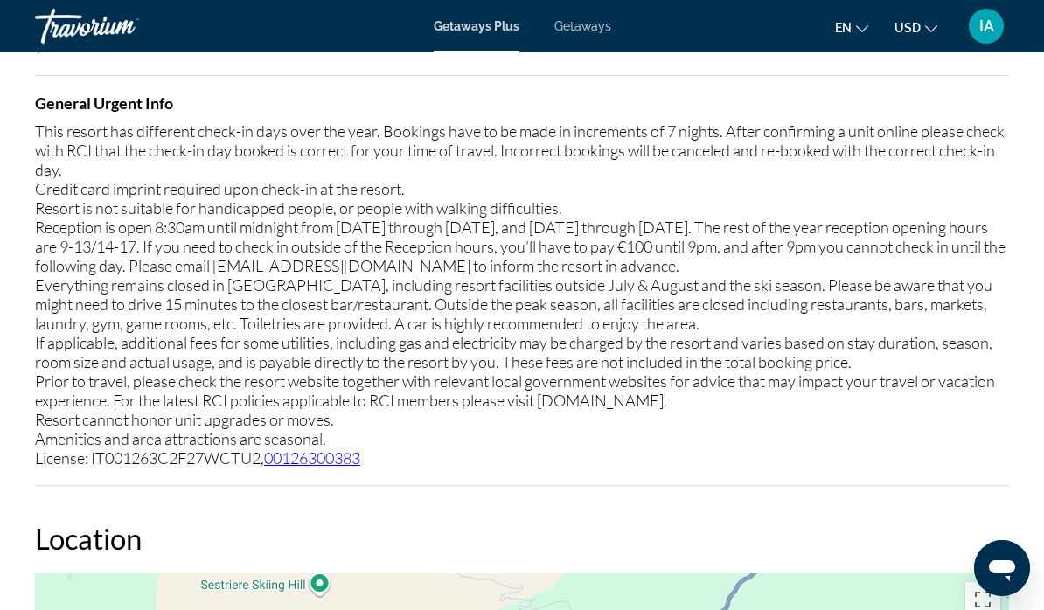
scroll to position [2695, 0]
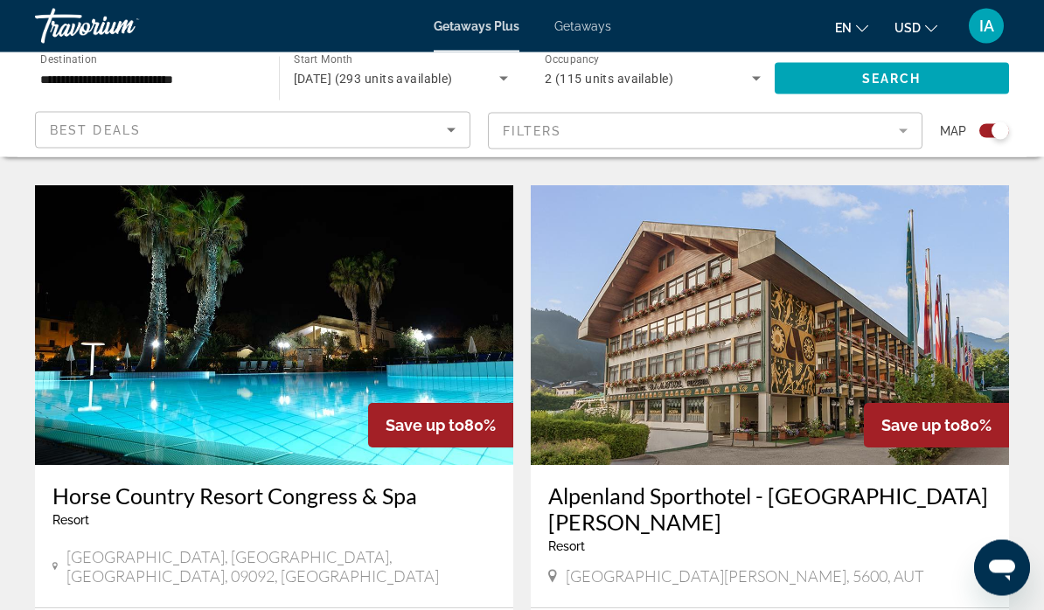
scroll to position [1784, 0]
click at [355, 299] on img "Main content" at bounding box center [274, 325] width 478 height 280
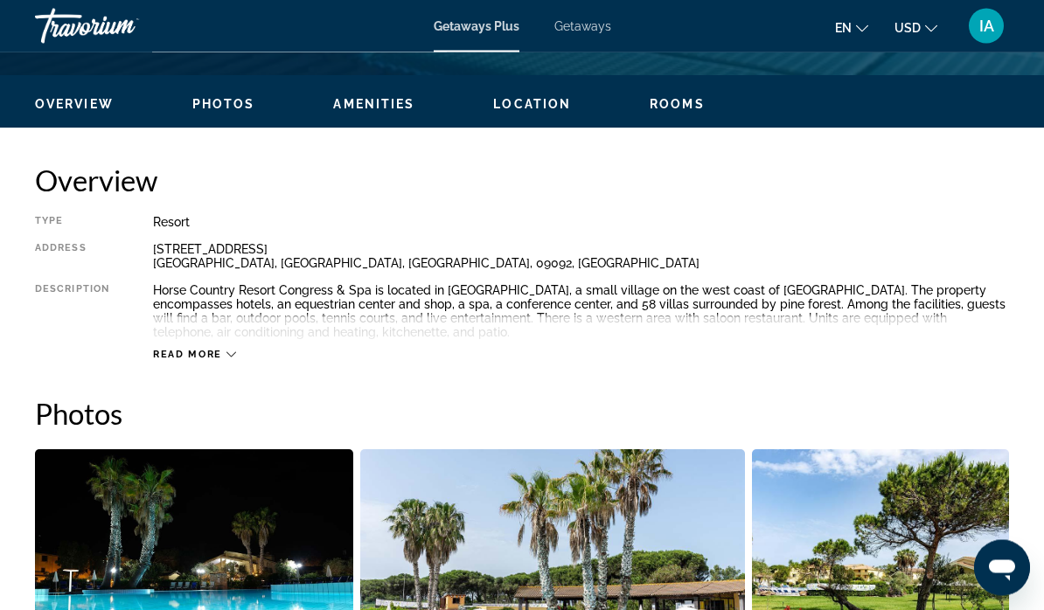
scroll to position [805, 0]
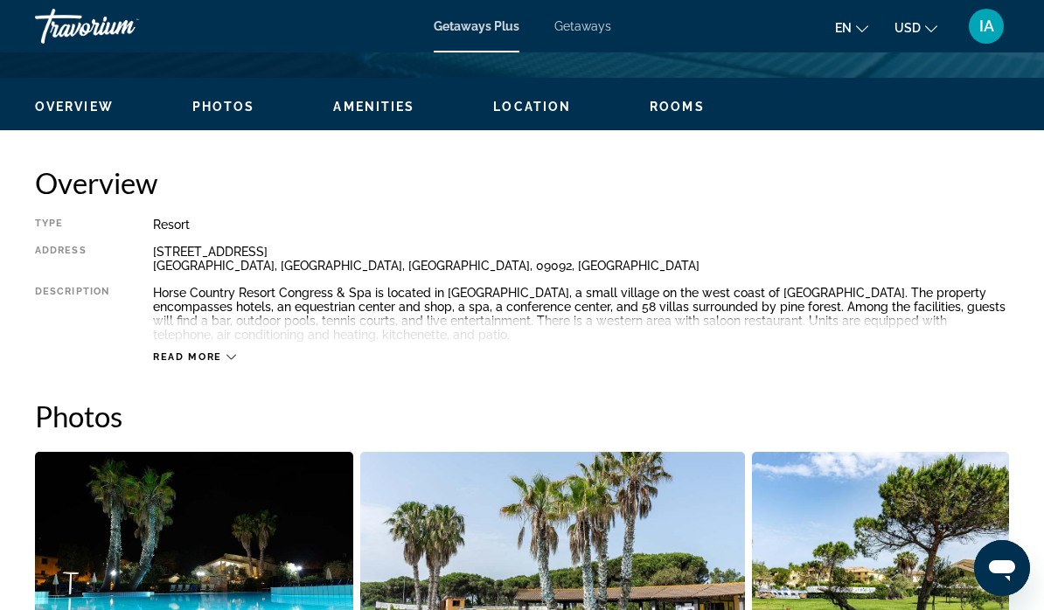
click at [196, 362] on span "Read more" at bounding box center [187, 357] width 69 height 11
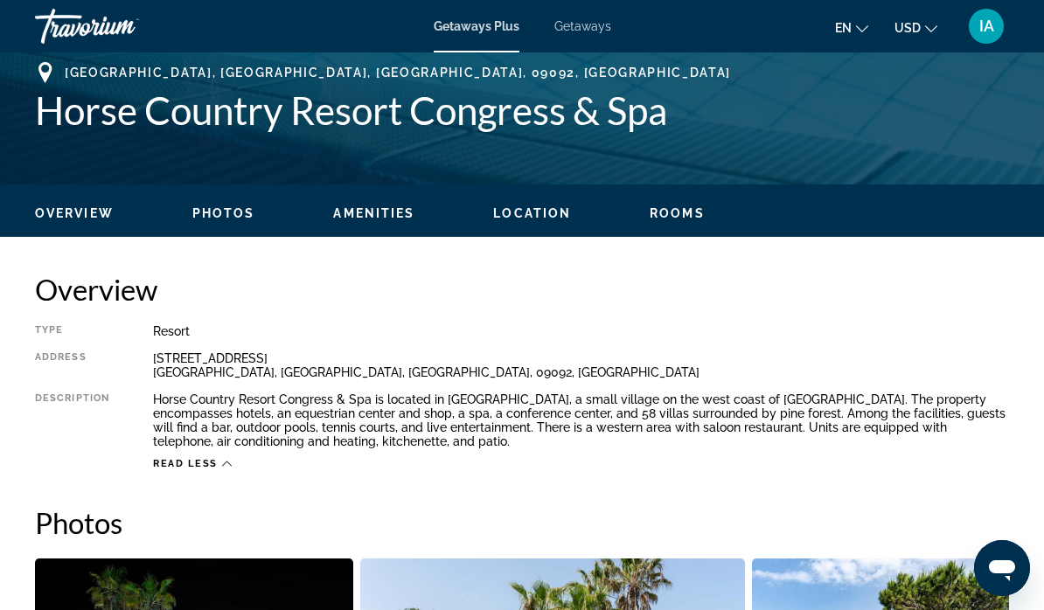
scroll to position [658, 0]
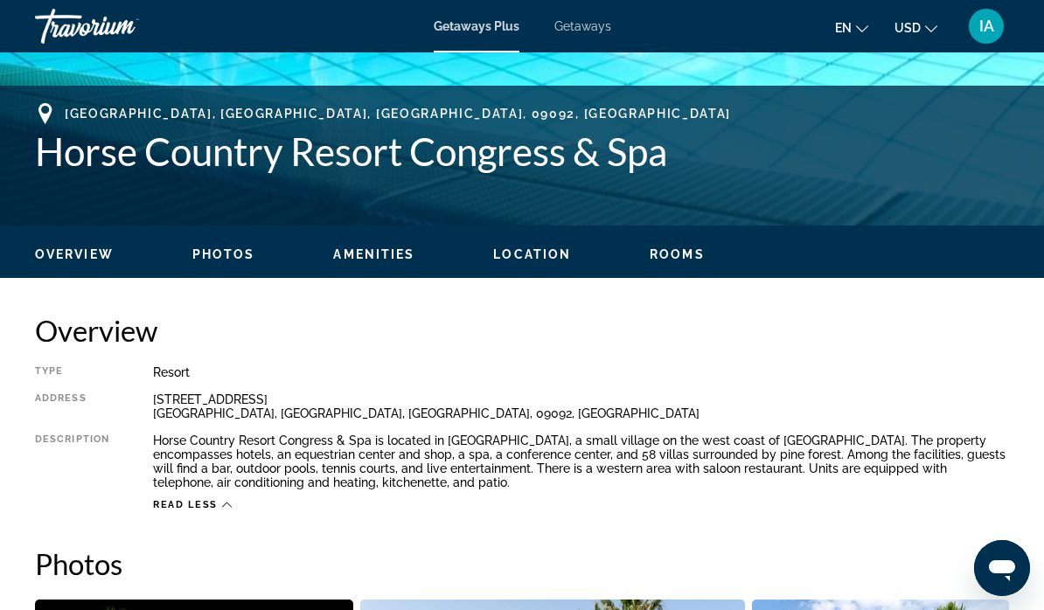
click at [671, 261] on span "Rooms" at bounding box center [677, 254] width 55 height 14
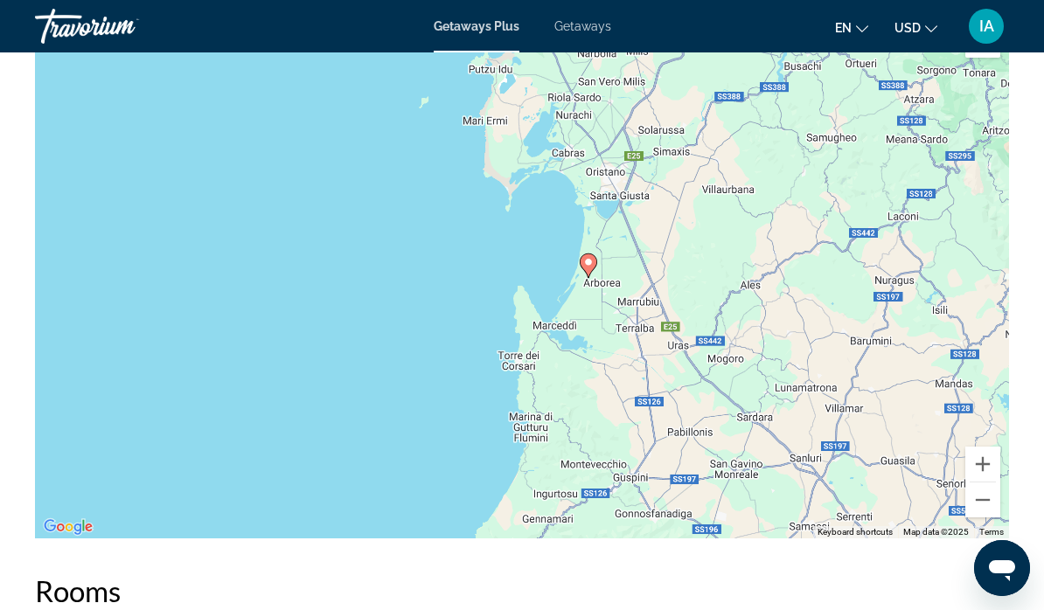
scroll to position [2732, 0]
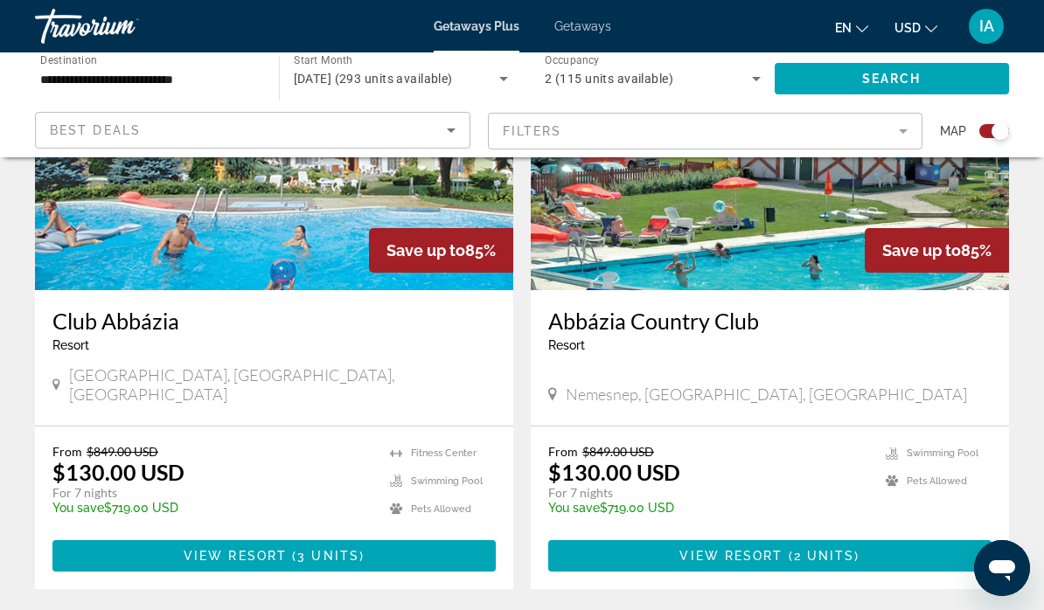
scroll to position [3794, 0]
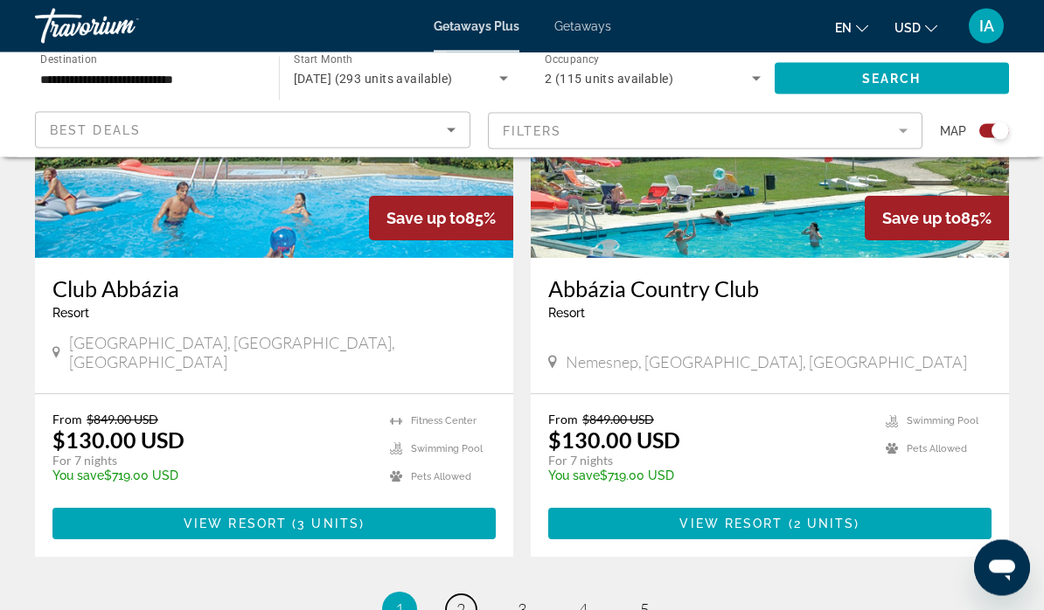
click at [466, 596] on link "page 2" at bounding box center [461, 611] width 31 height 31
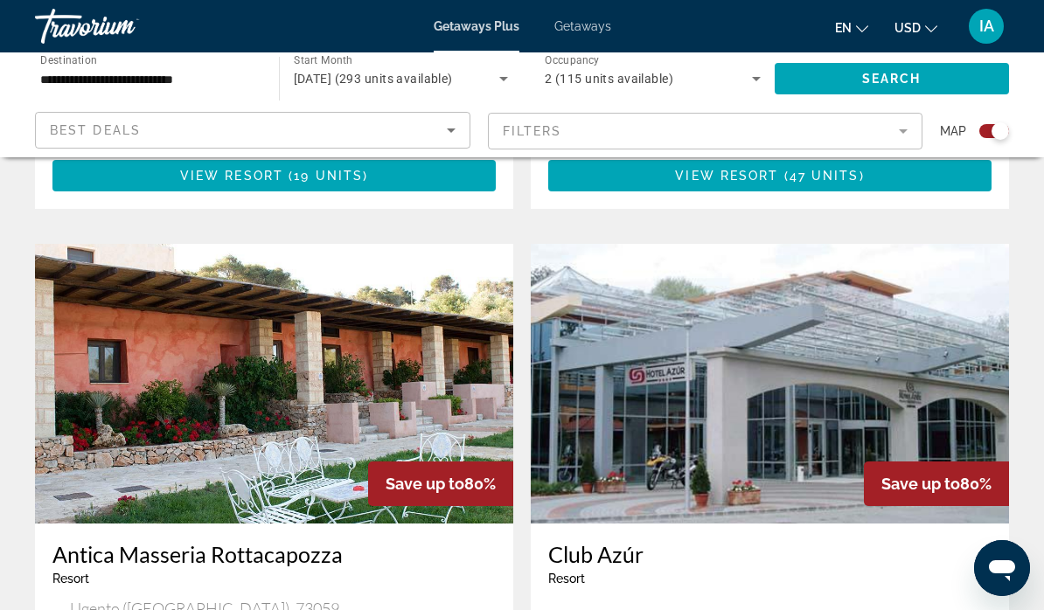
scroll to position [2345, 0]
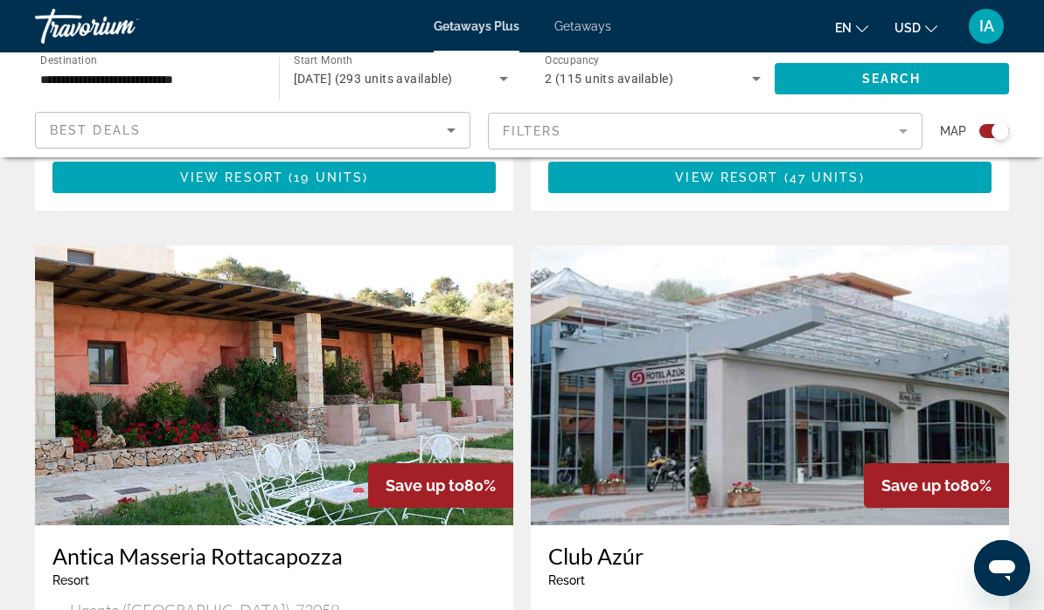
click at [244, 395] on img "Main content" at bounding box center [274, 386] width 478 height 280
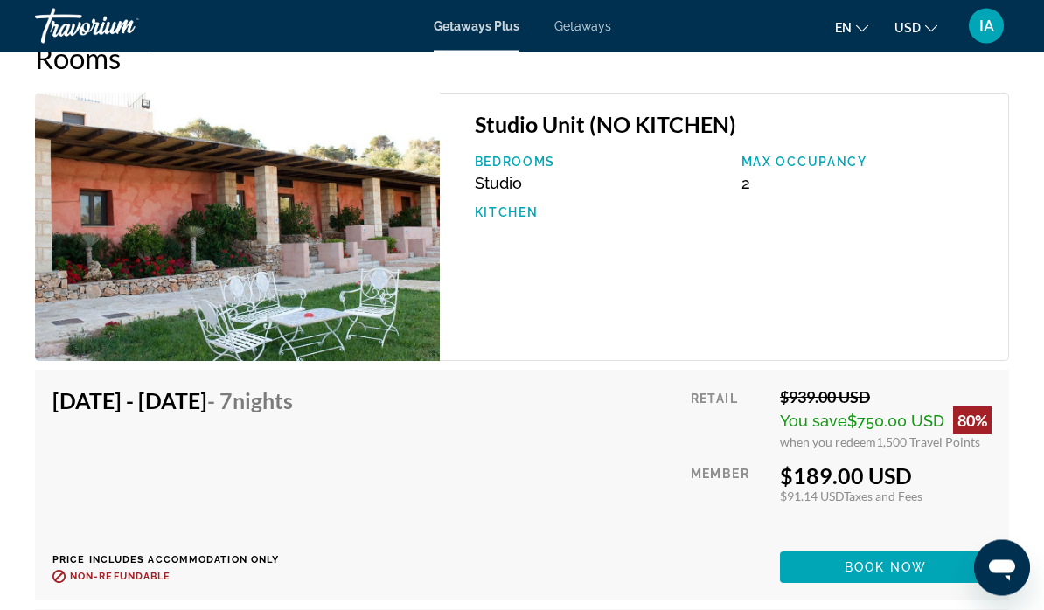
scroll to position [3099, 0]
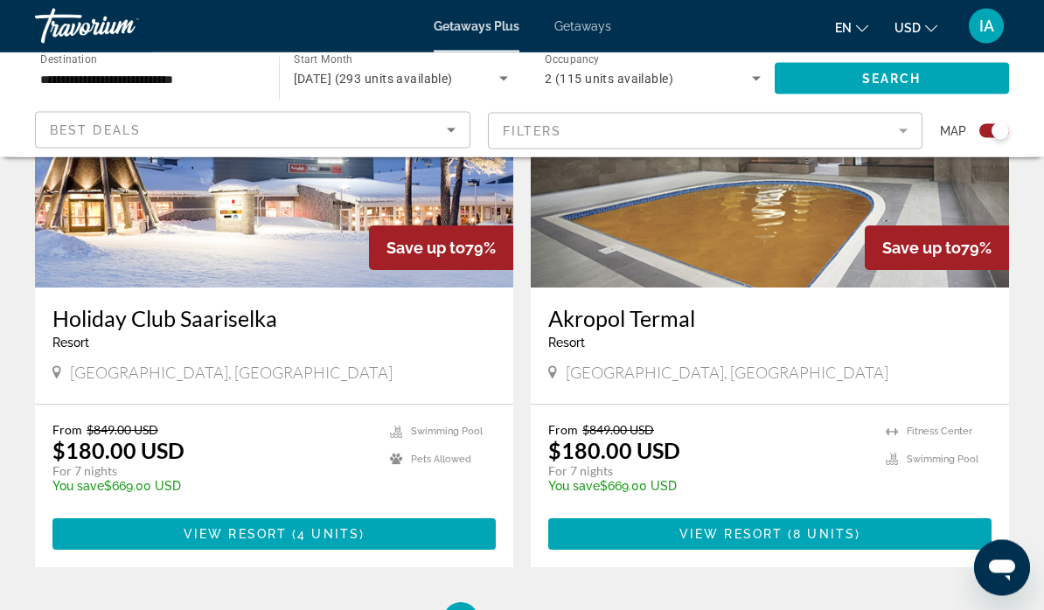
scroll to position [3795, 0]
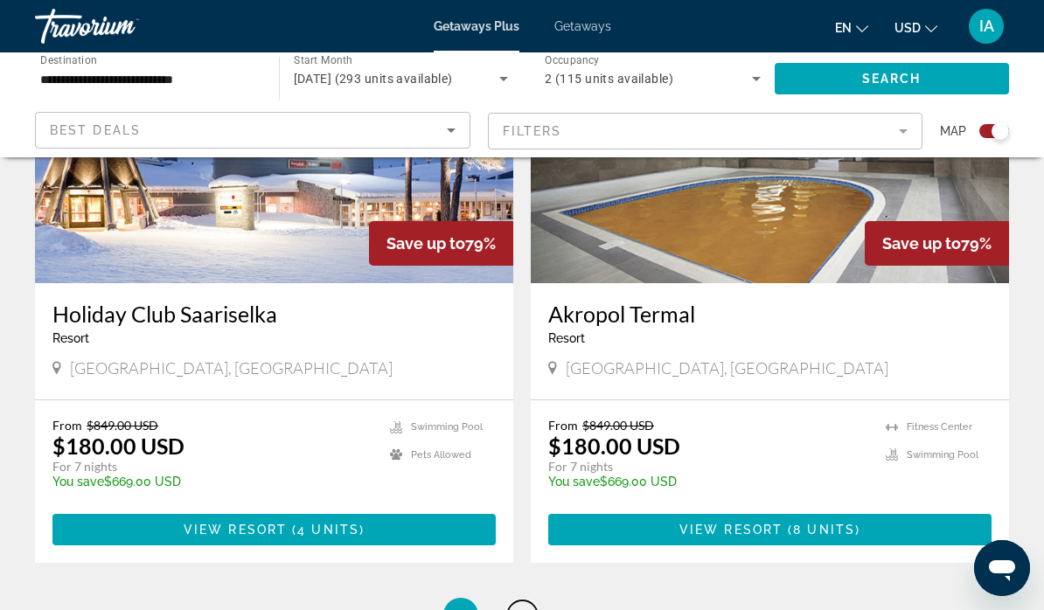
click at [521, 606] on span "3" at bounding box center [522, 615] width 9 height 19
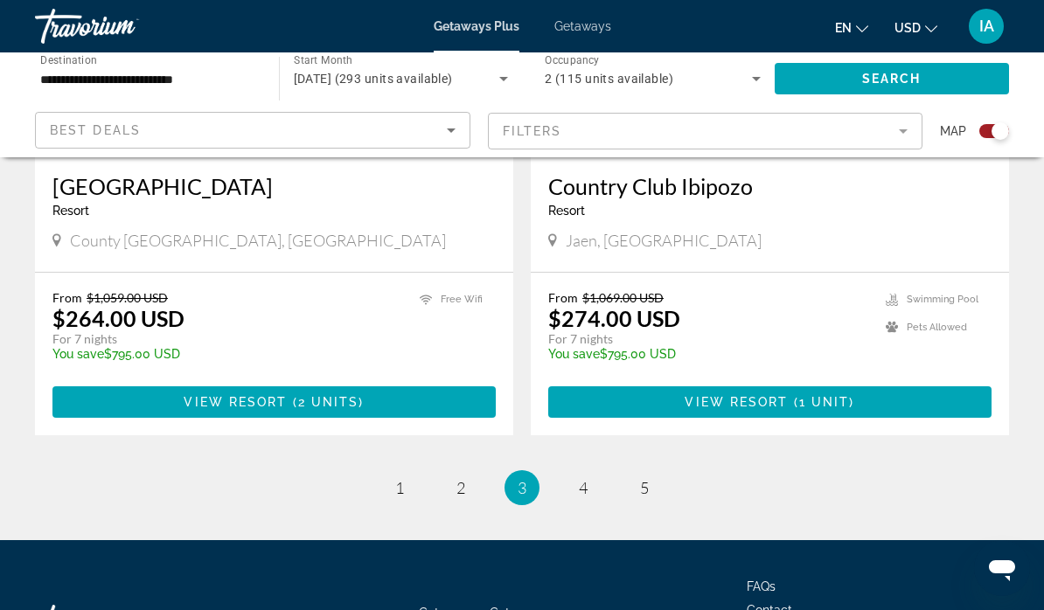
scroll to position [3935, 0]
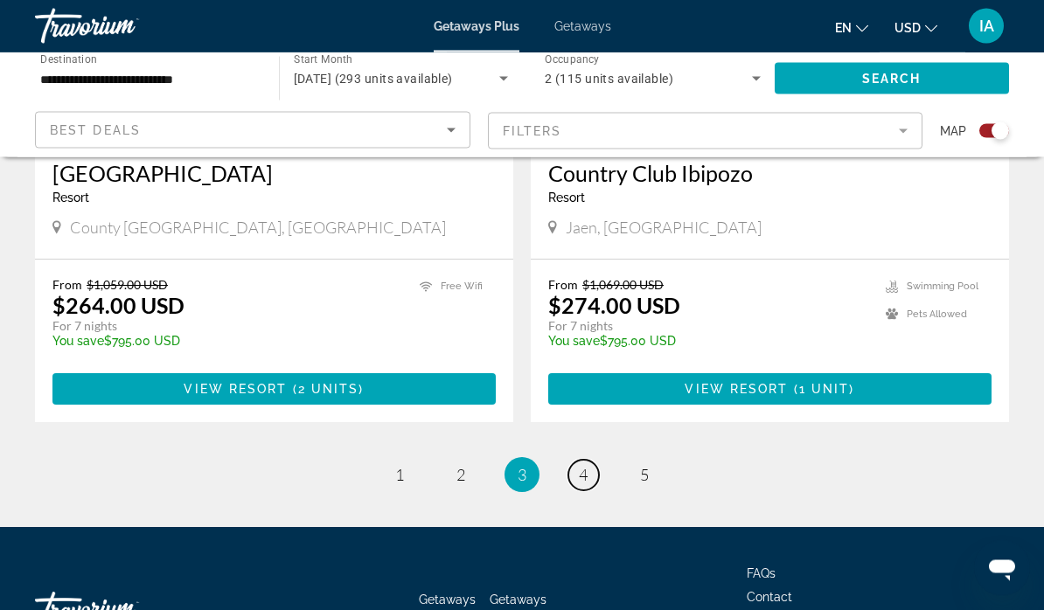
click at [586, 466] on span "4" at bounding box center [583, 475] width 9 height 19
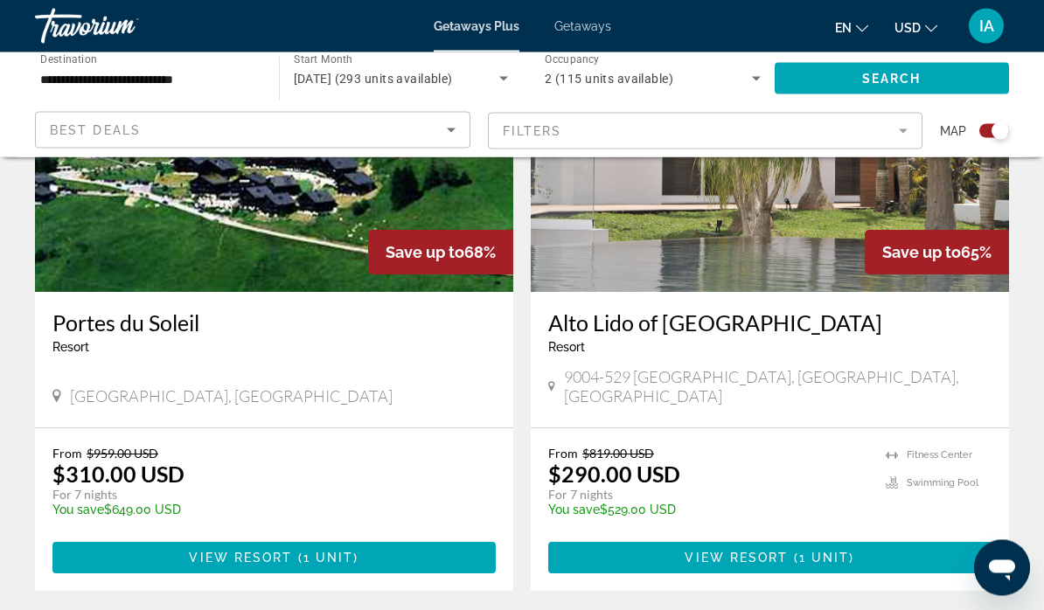
scroll to position [3739, 0]
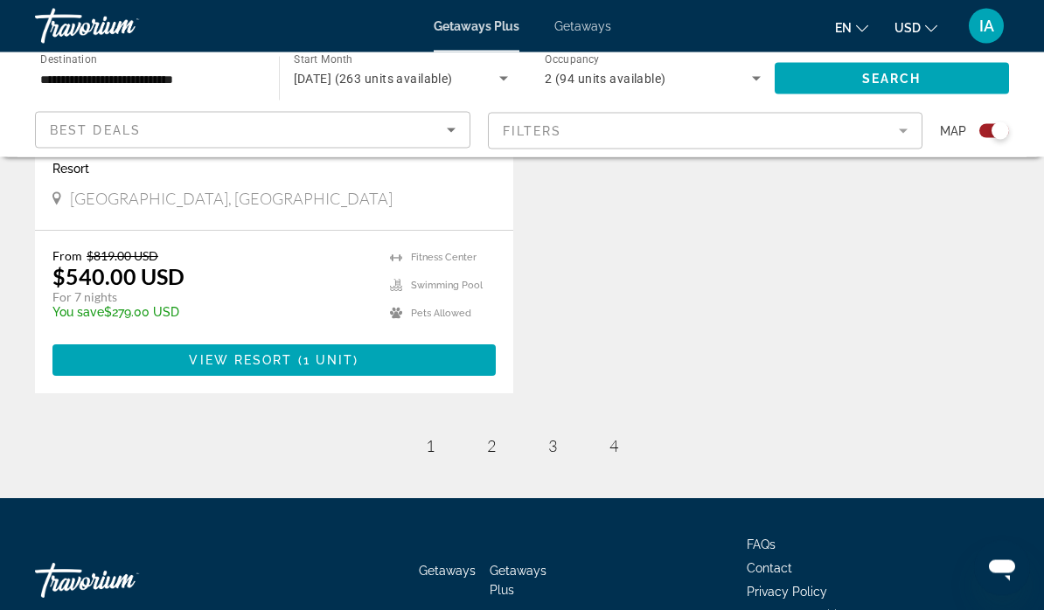
scroll to position [961, 0]
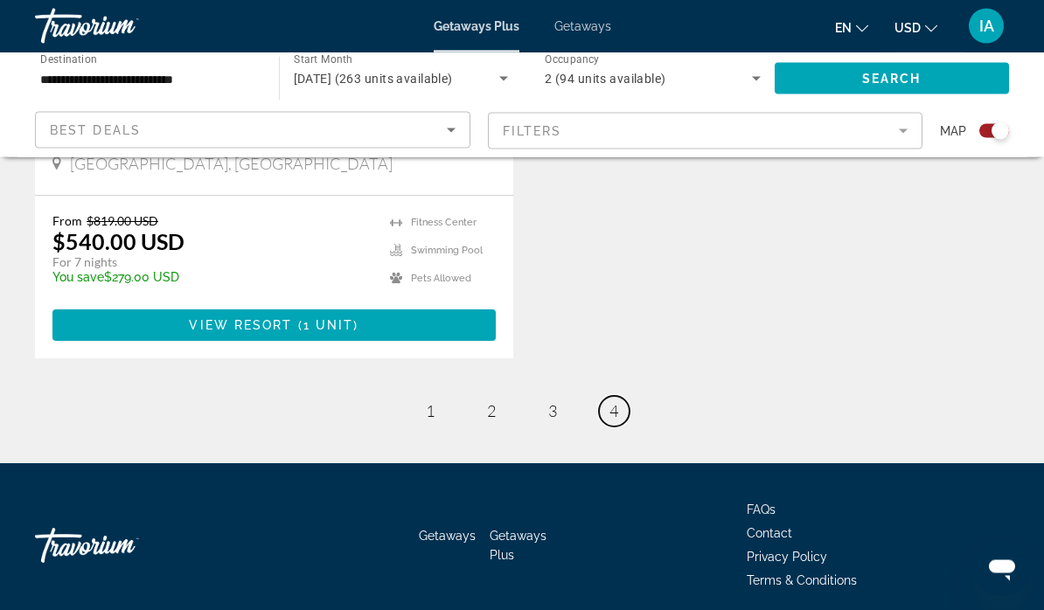
click at [619, 417] on link "page 4" at bounding box center [614, 412] width 31 height 31
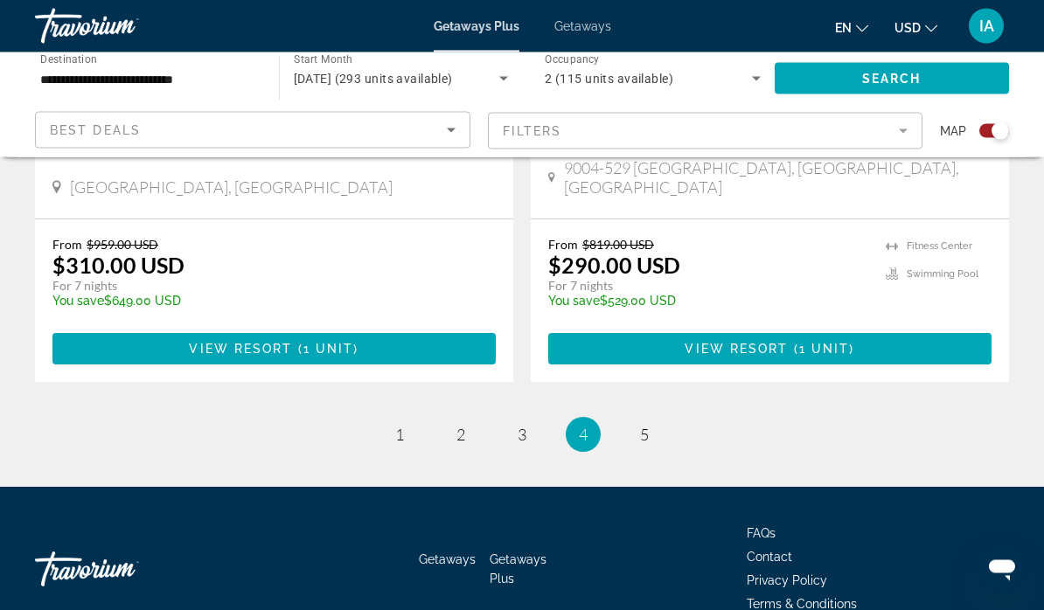
scroll to position [3935, 0]
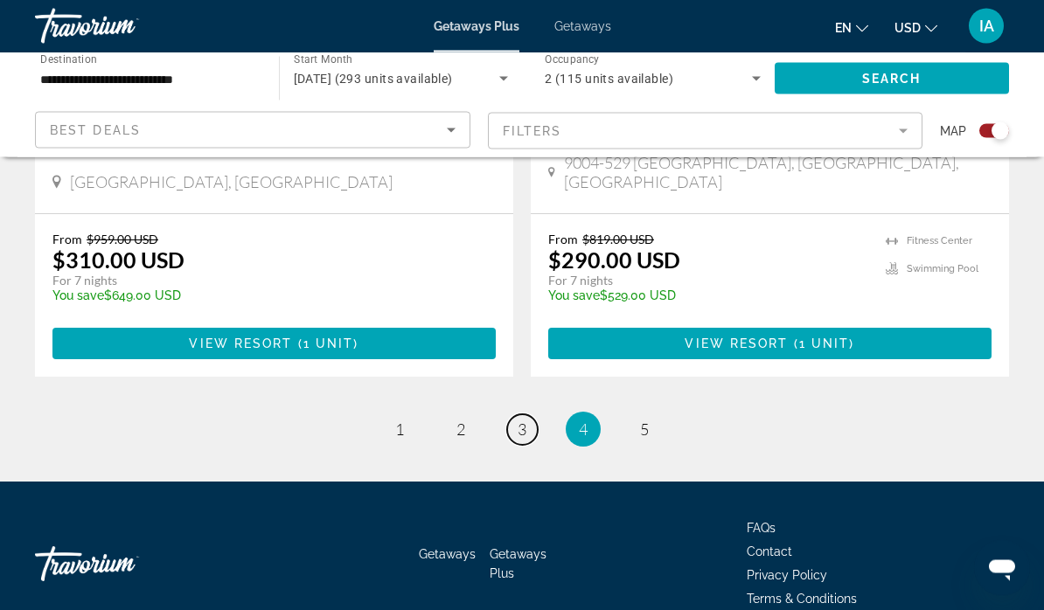
click at [535, 415] on link "page 3" at bounding box center [522, 430] width 31 height 31
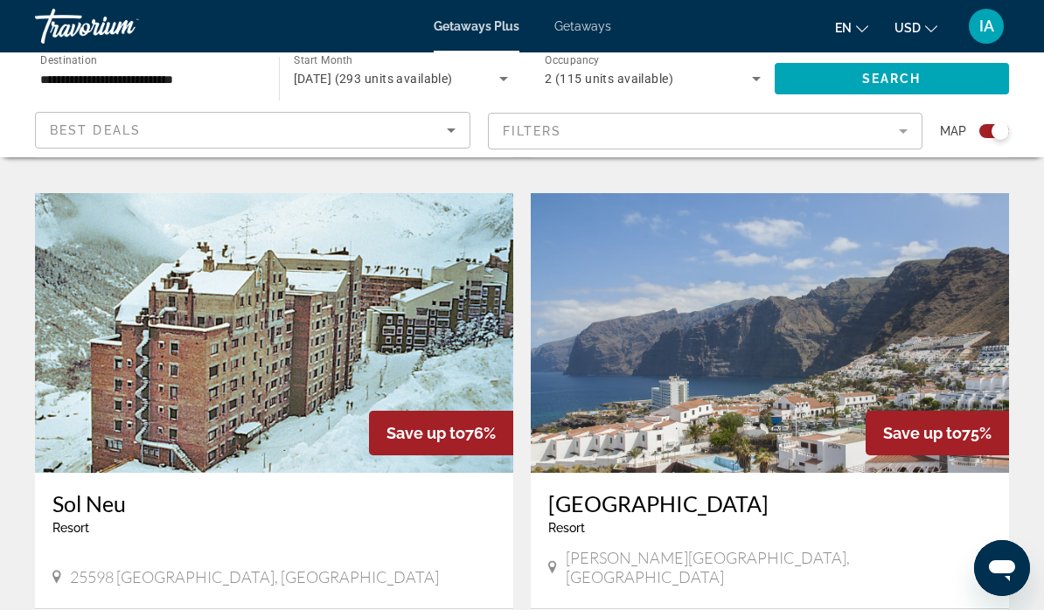
scroll to position [2997, 0]
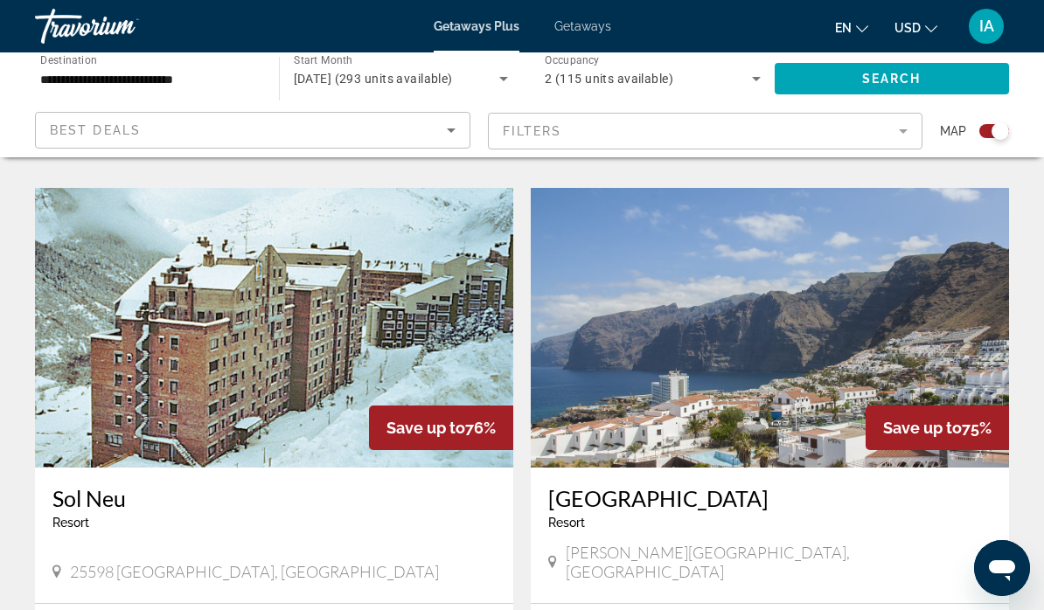
click at [819, 308] on img "Main content" at bounding box center [770, 328] width 478 height 280
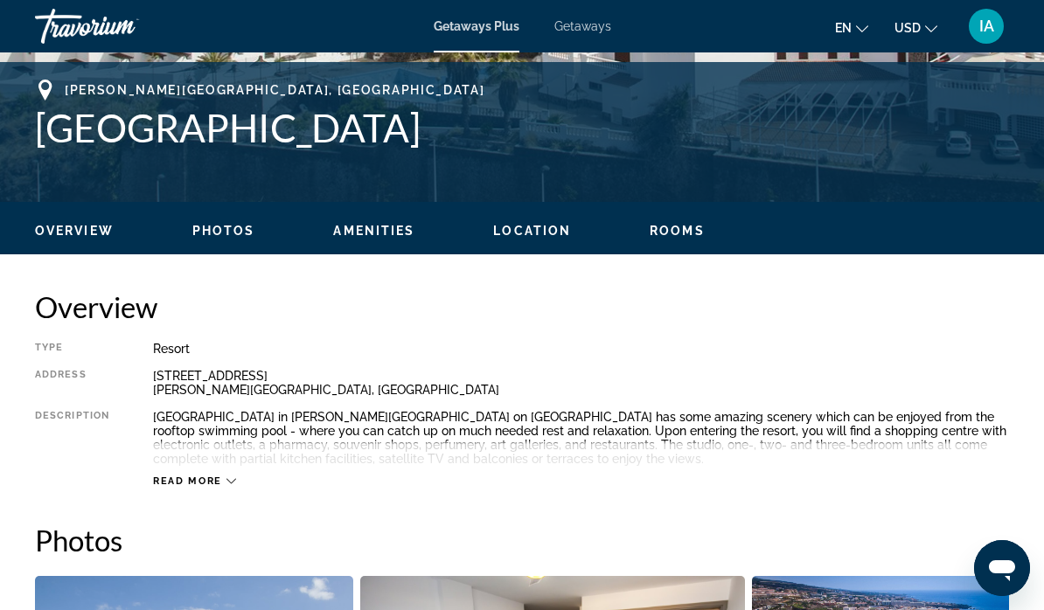
scroll to position [687, 0]
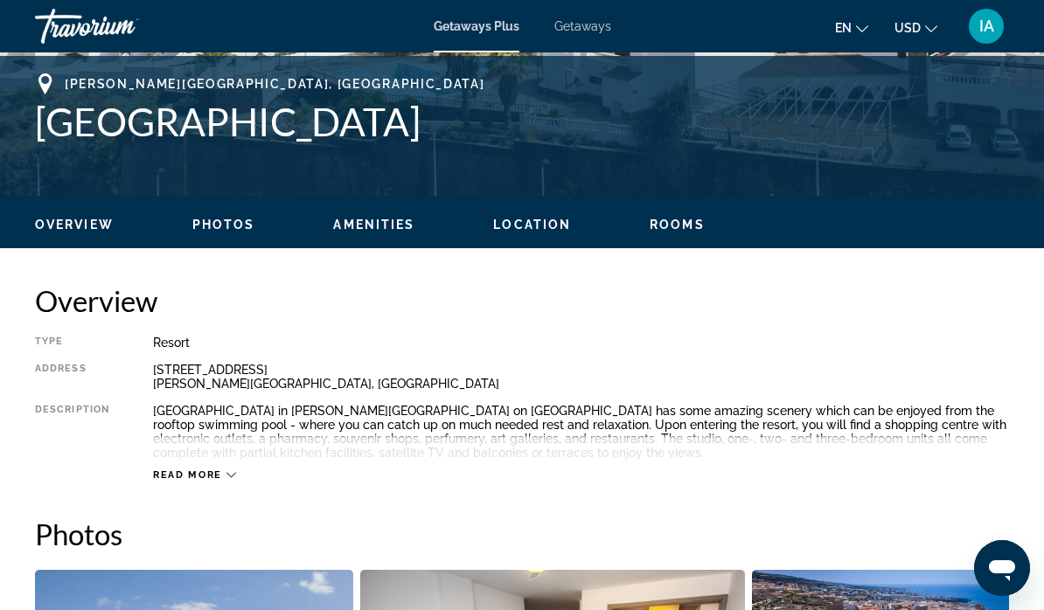
click at [230, 475] on icon "Main content" at bounding box center [232, 475] width 10 height 10
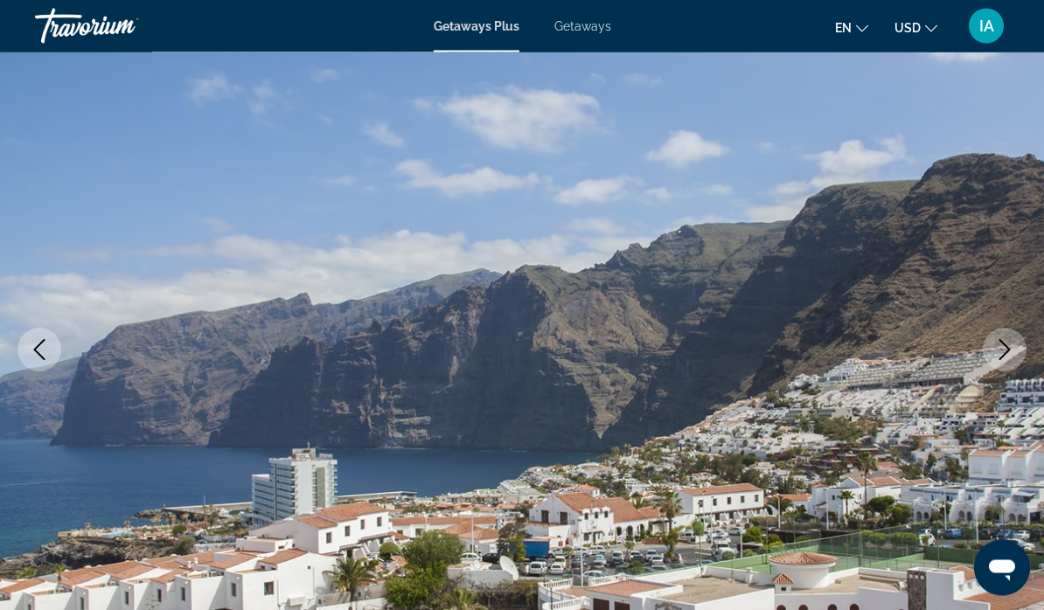
scroll to position [0, 0]
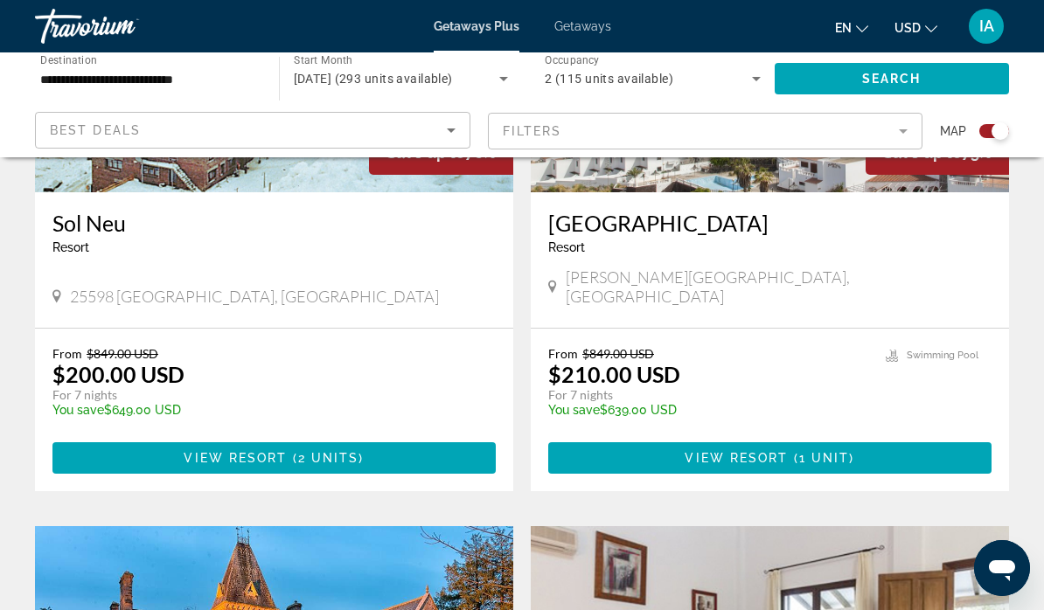
scroll to position [3252, 0]
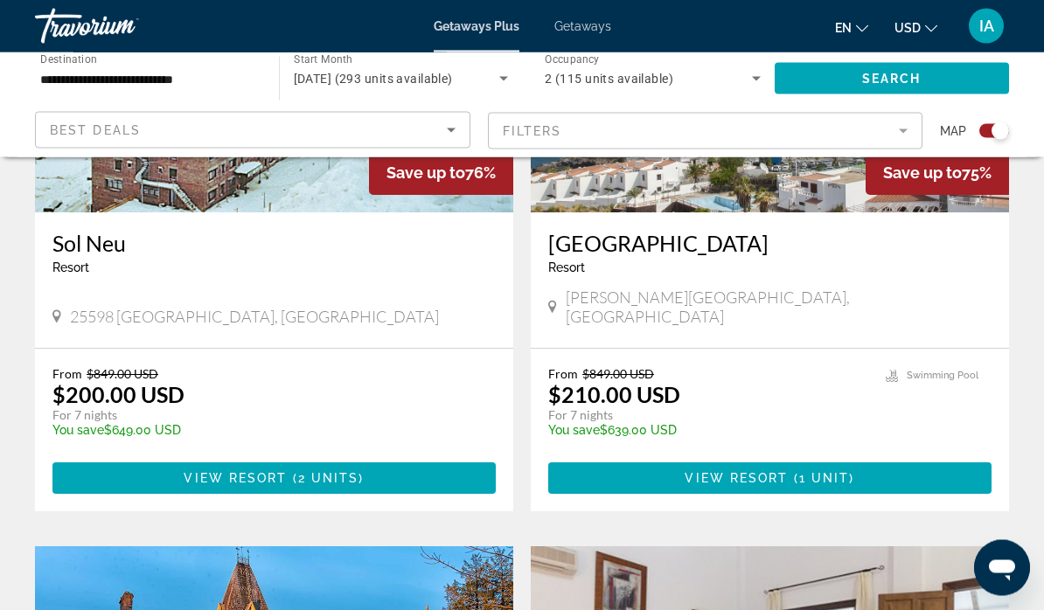
click at [899, 130] on mat-form-field "Filters" at bounding box center [706, 131] width 436 height 37
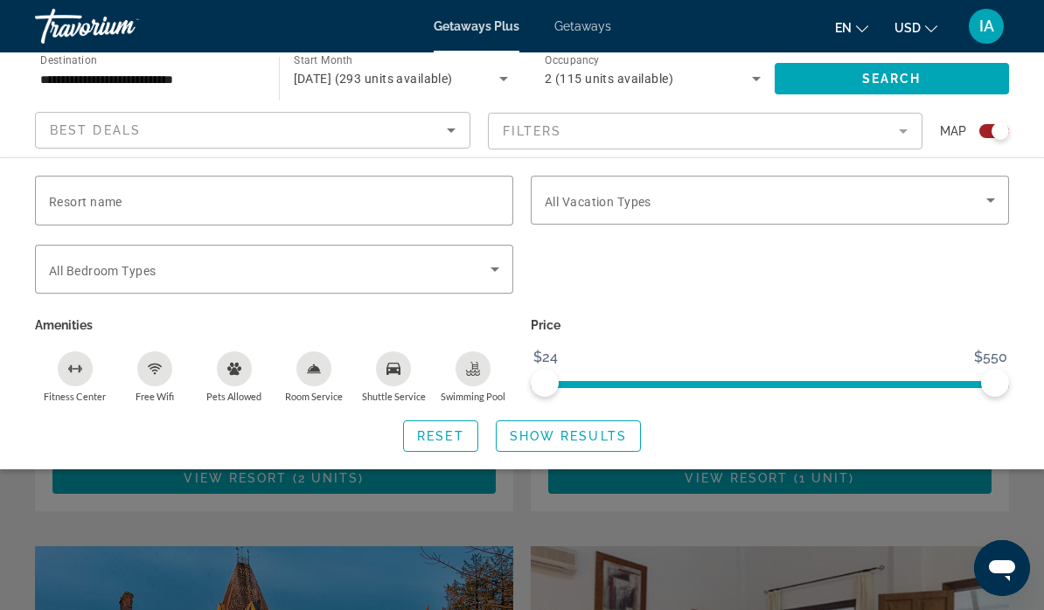
click at [526, 125] on mat-form-field "Filters" at bounding box center [706, 131] width 436 height 37
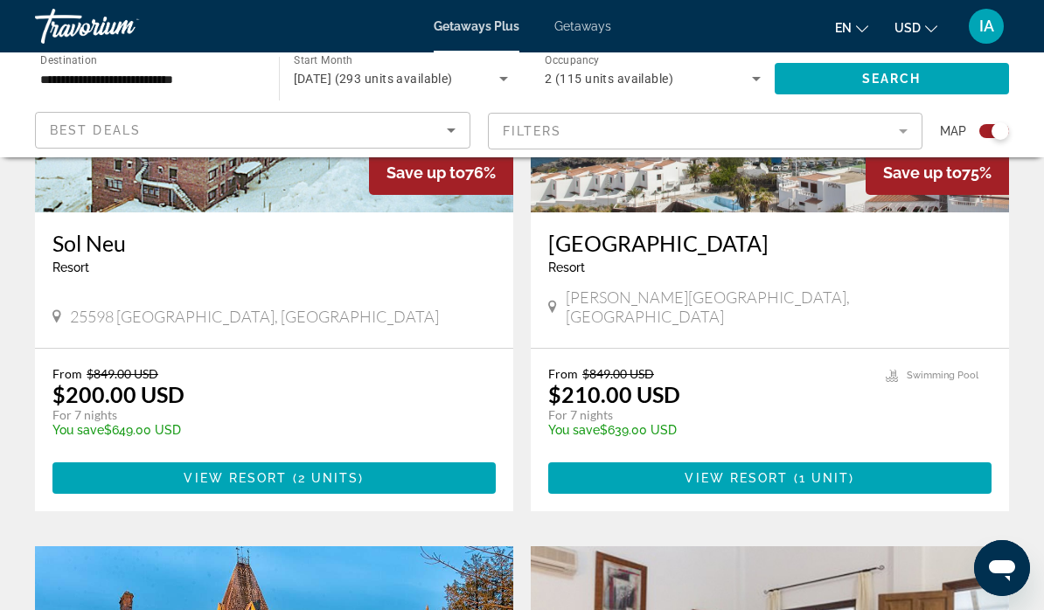
click at [546, 134] on mat-form-field "Filters" at bounding box center [706, 131] width 436 height 37
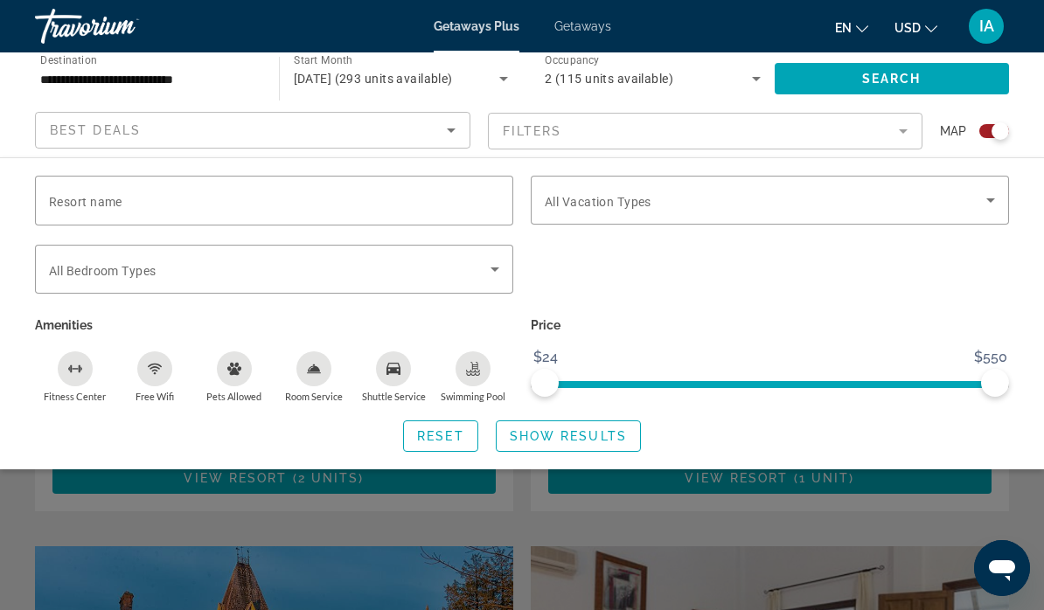
click at [121, 199] on span "Resort name" at bounding box center [85, 202] width 73 height 14
click at [121, 199] on input "Resort name" at bounding box center [274, 201] width 450 height 21
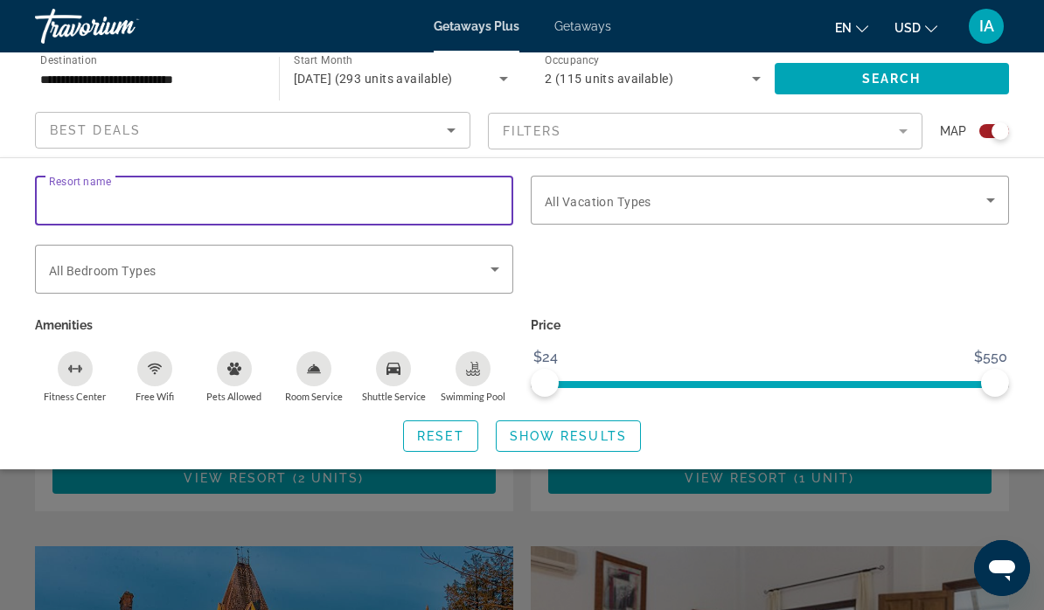
scroll to position [3252, 0]
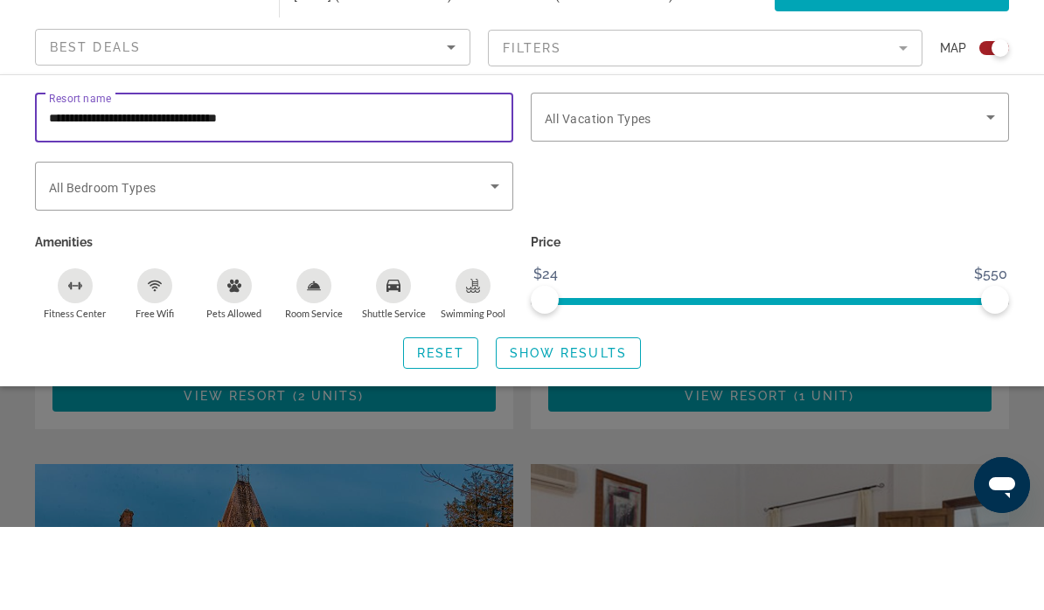
type input "**********"
click at [994, 190] on icon "Search widget" at bounding box center [990, 200] width 21 height 21
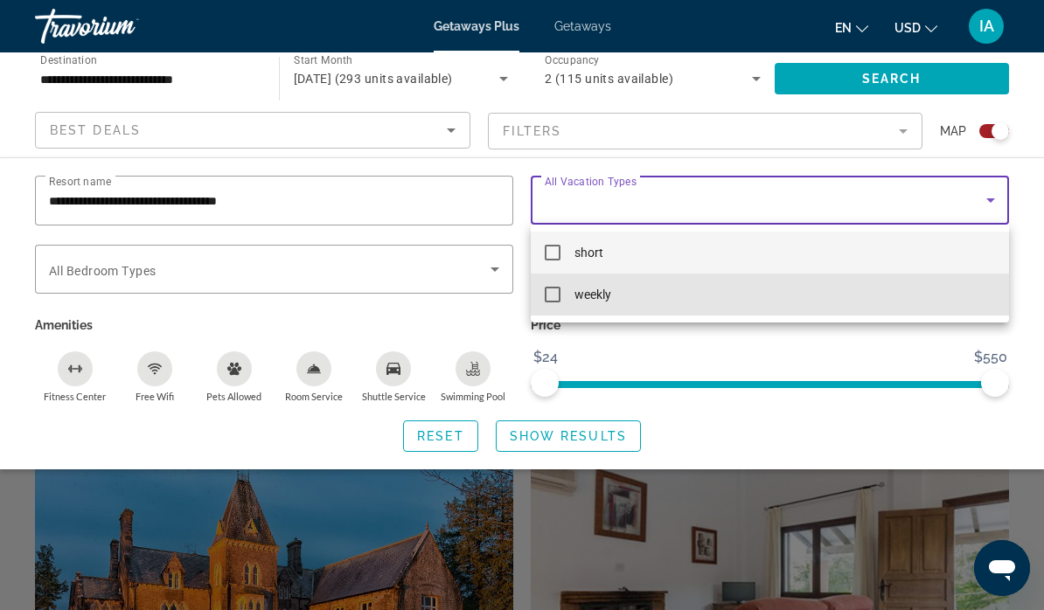
click at [614, 296] on mat-option "weekly" at bounding box center [770, 295] width 478 height 42
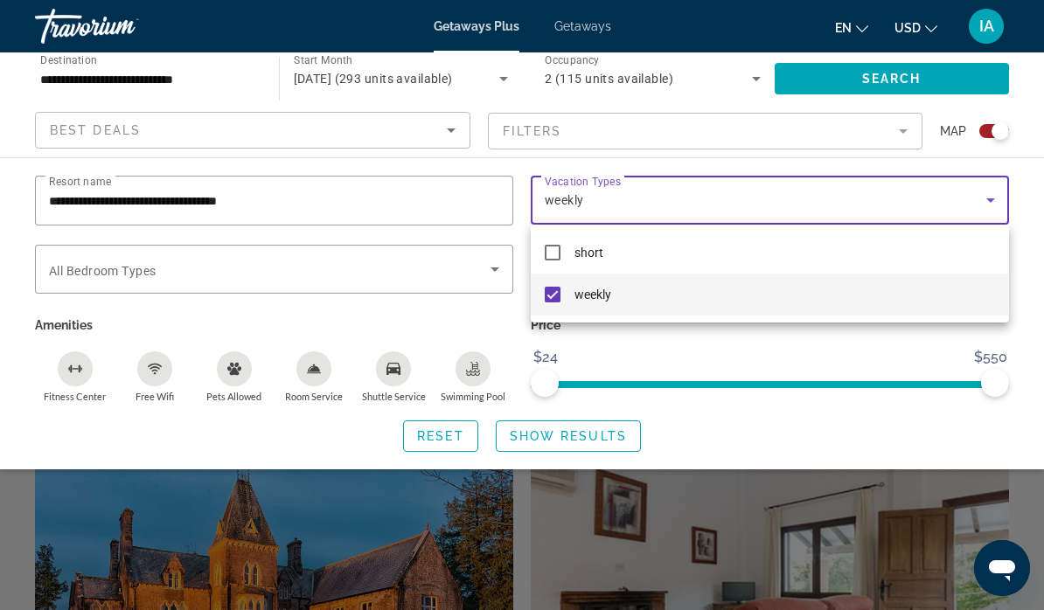
click at [501, 269] on div at bounding box center [522, 305] width 1044 height 610
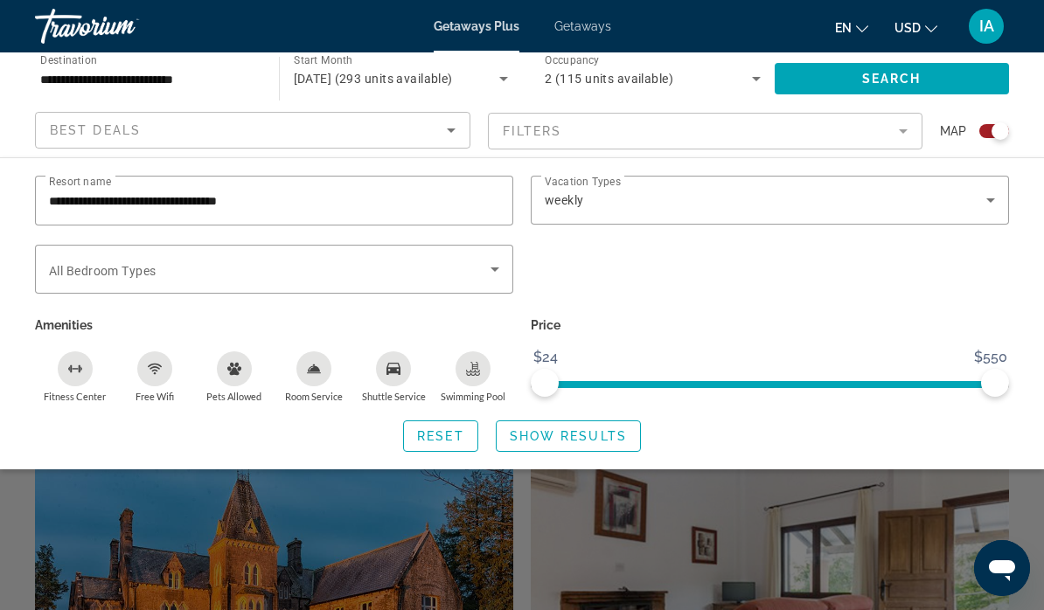
click at [487, 270] on icon "Search widget" at bounding box center [494, 269] width 21 height 21
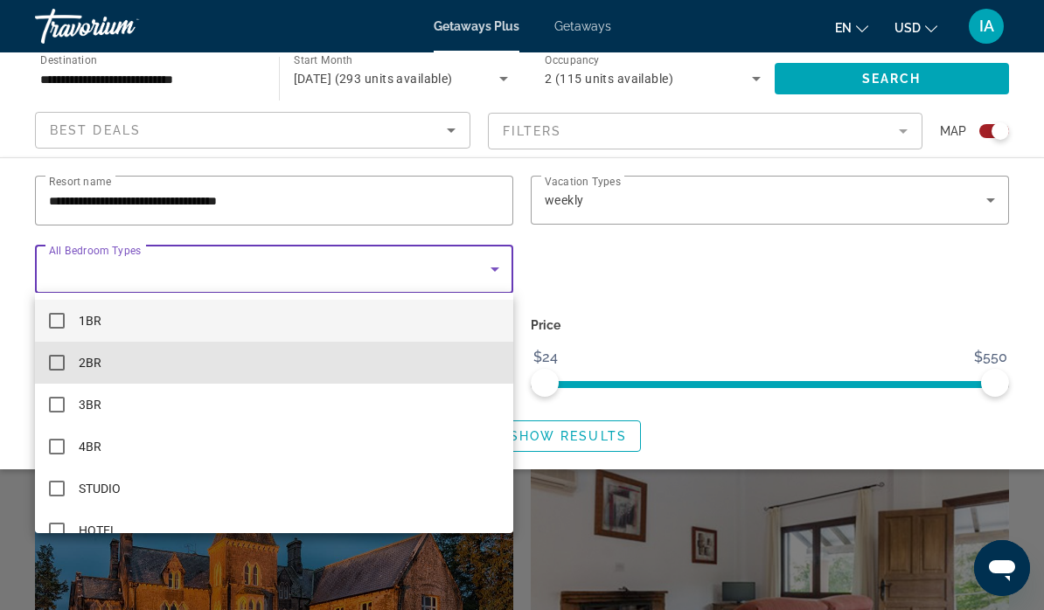
click at [234, 361] on mat-option "2BR" at bounding box center [274, 363] width 478 height 42
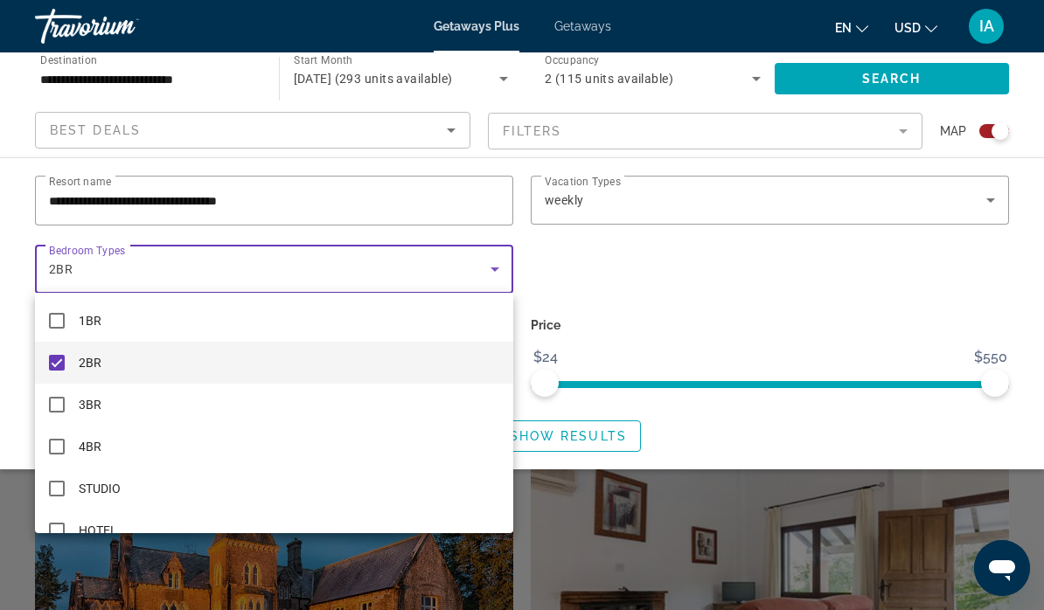
click at [796, 302] on div at bounding box center [522, 305] width 1044 height 610
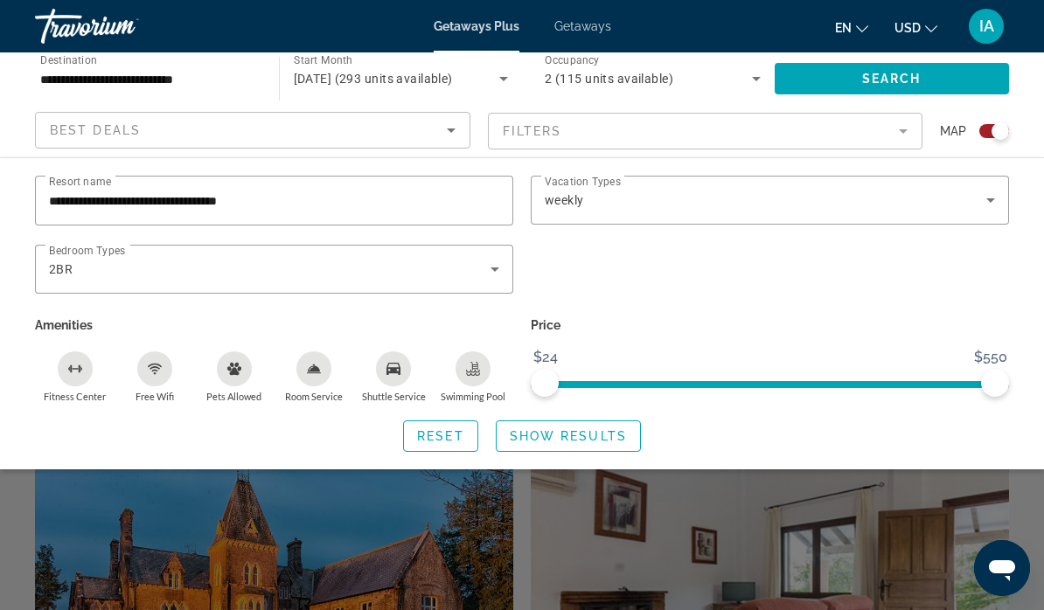
click at [585, 433] on span "Show Results" at bounding box center [568, 436] width 117 height 14
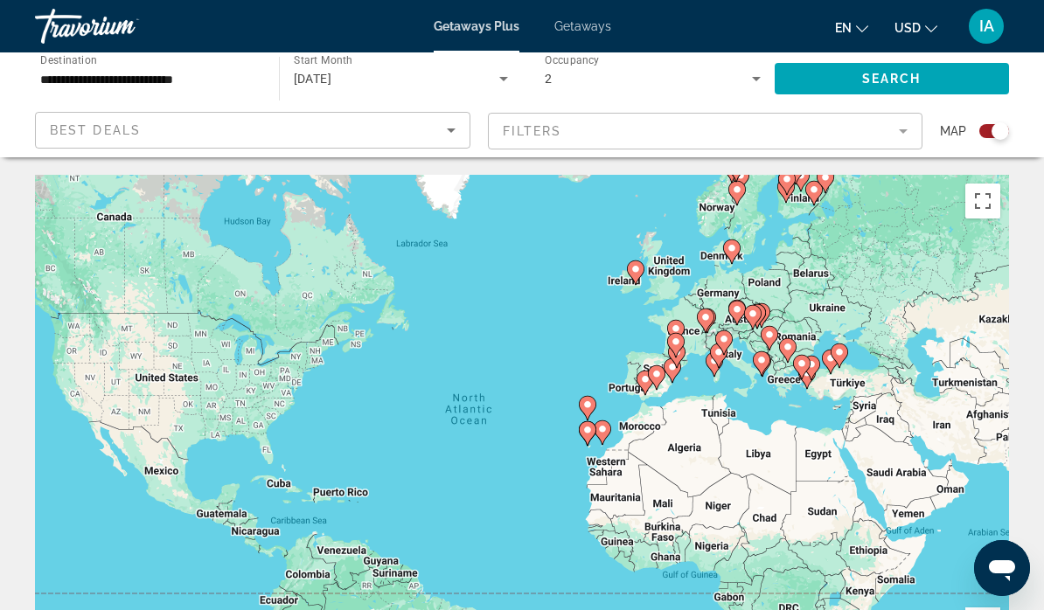
click at [905, 131] on mat-form-field "Filters" at bounding box center [706, 131] width 436 height 37
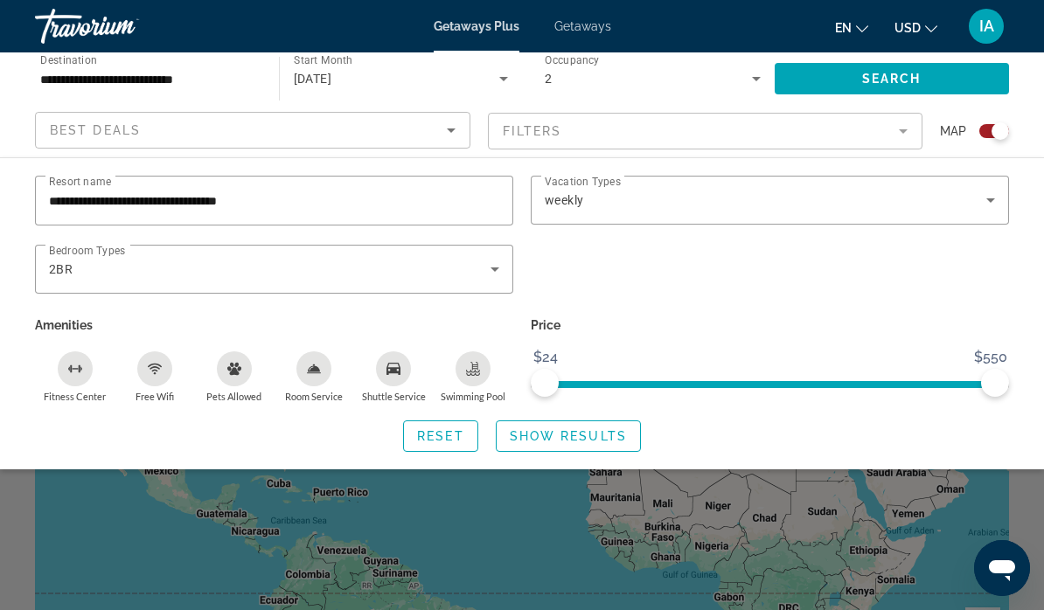
click at [491, 261] on icon "Search widget" at bounding box center [494, 269] width 21 height 21
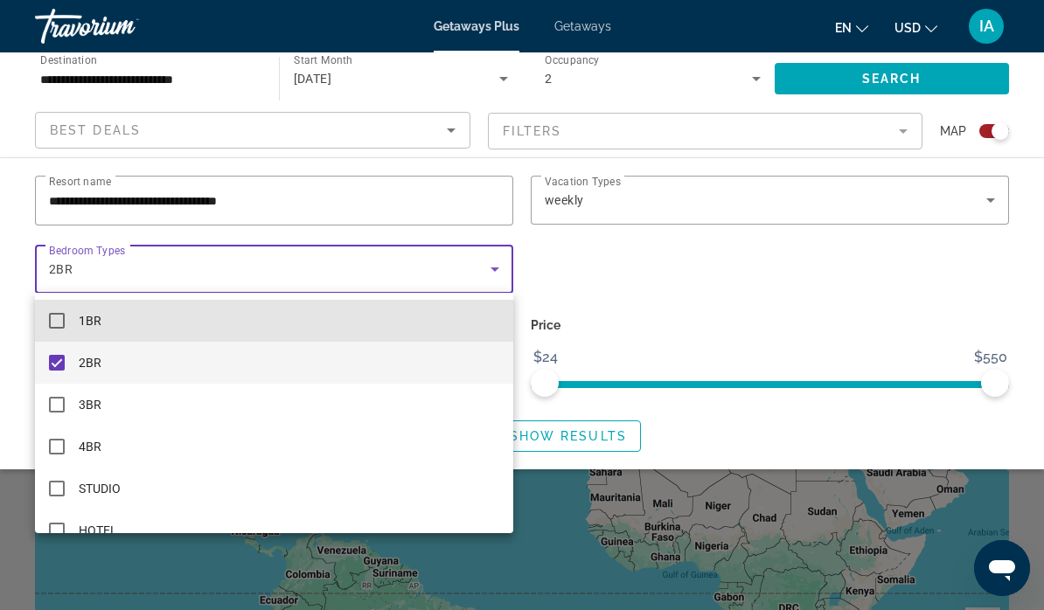
click at [345, 313] on mat-option "1BR" at bounding box center [274, 321] width 478 height 42
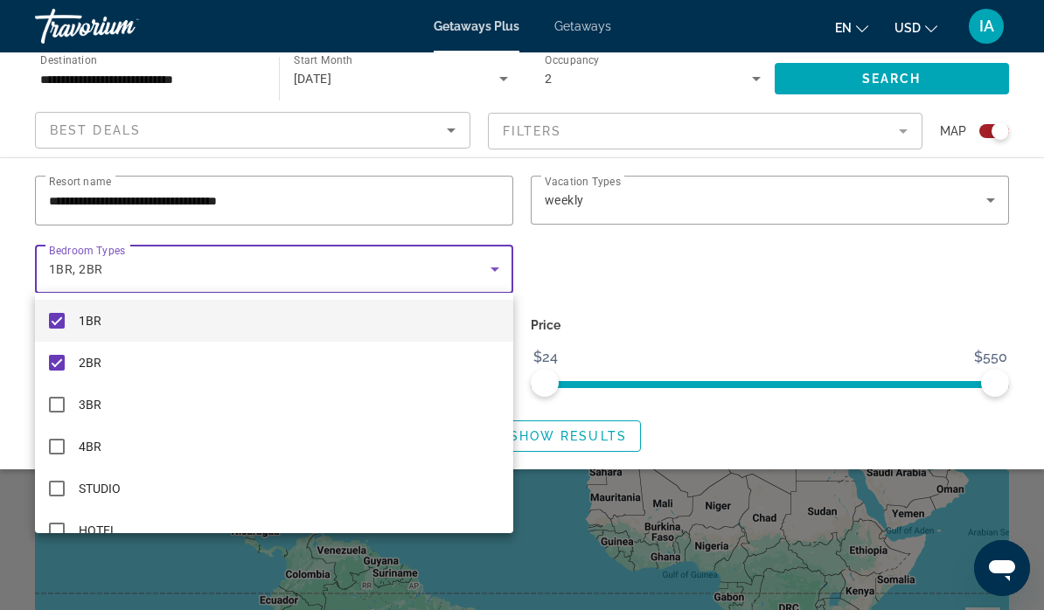
click at [968, 199] on div at bounding box center [522, 305] width 1044 height 610
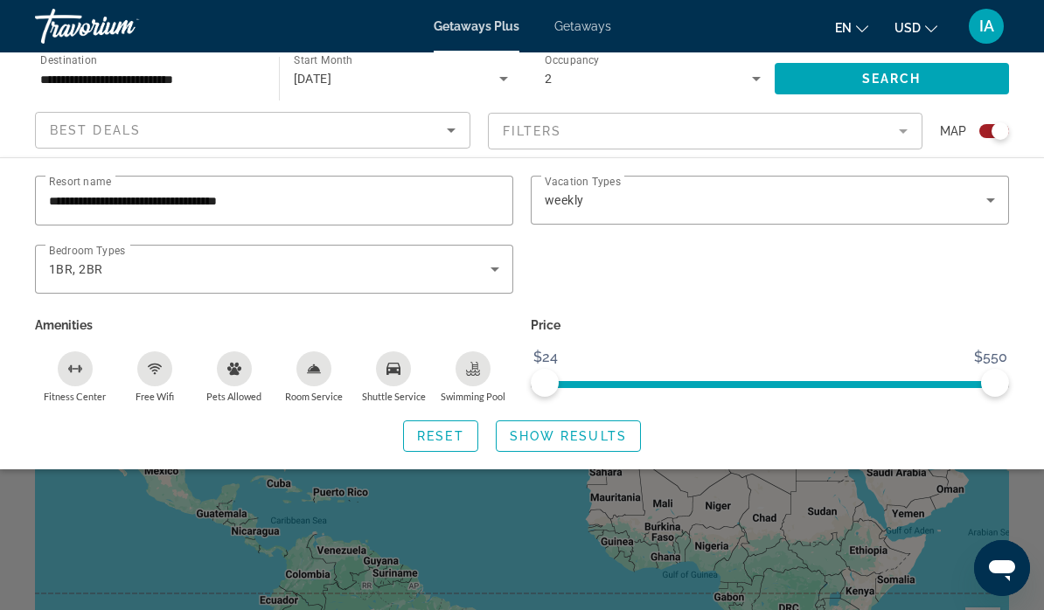
click at [979, 199] on div "weekly" at bounding box center [766, 200] width 442 height 21
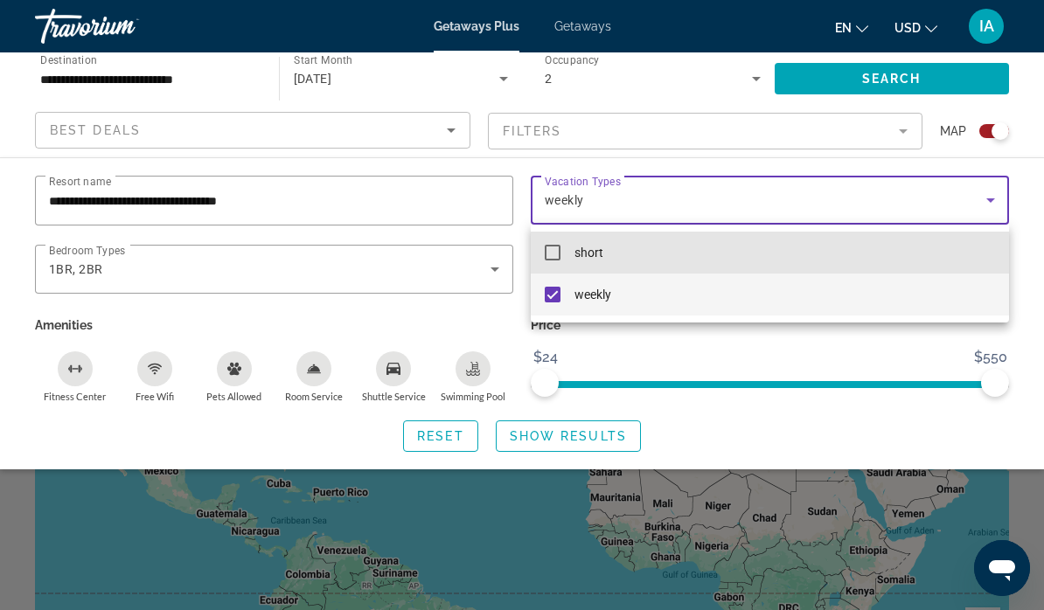
click at [585, 252] on span "short" at bounding box center [589, 252] width 29 height 21
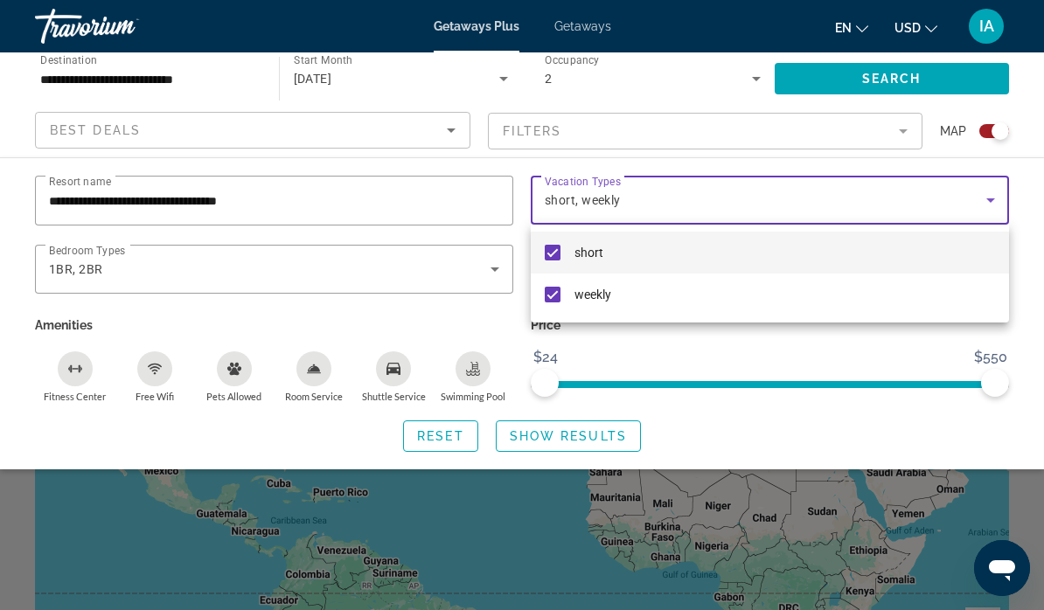
click at [583, 434] on div at bounding box center [522, 305] width 1044 height 610
